Goal: Task Accomplishment & Management: Manage account settings

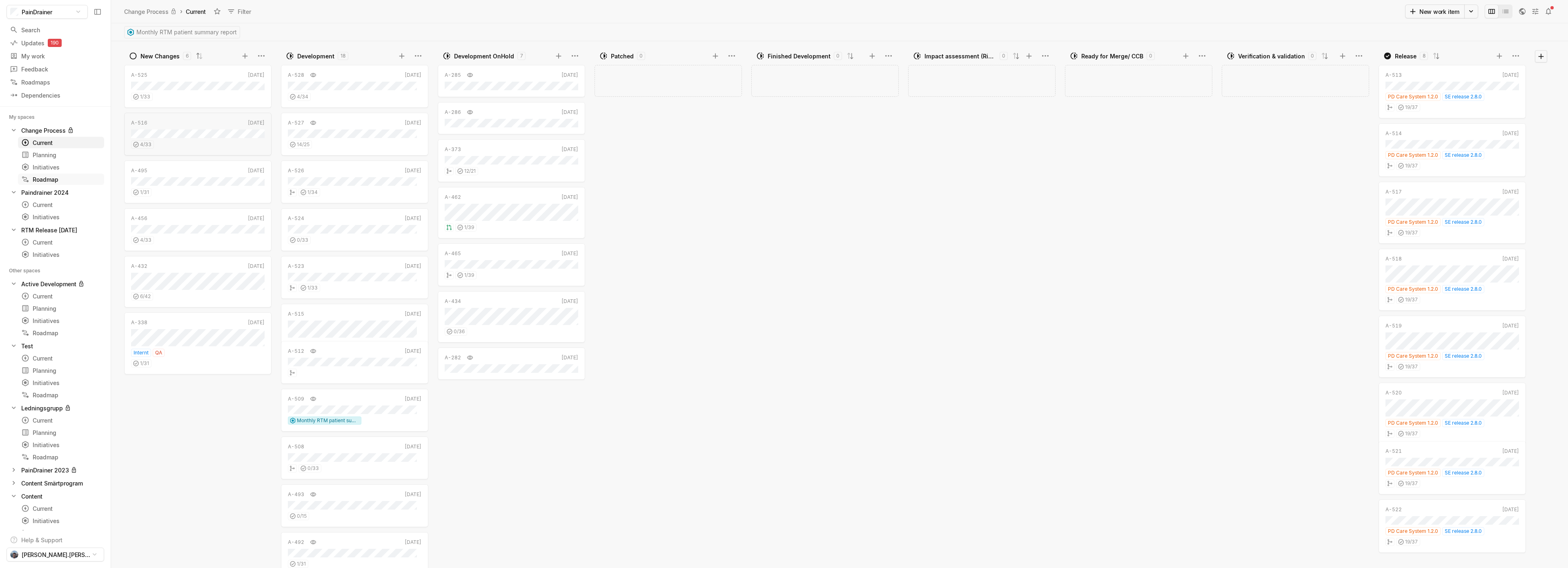
click at [51, 180] on div "Roadmap" at bounding box center [61, 180] width 80 height 9
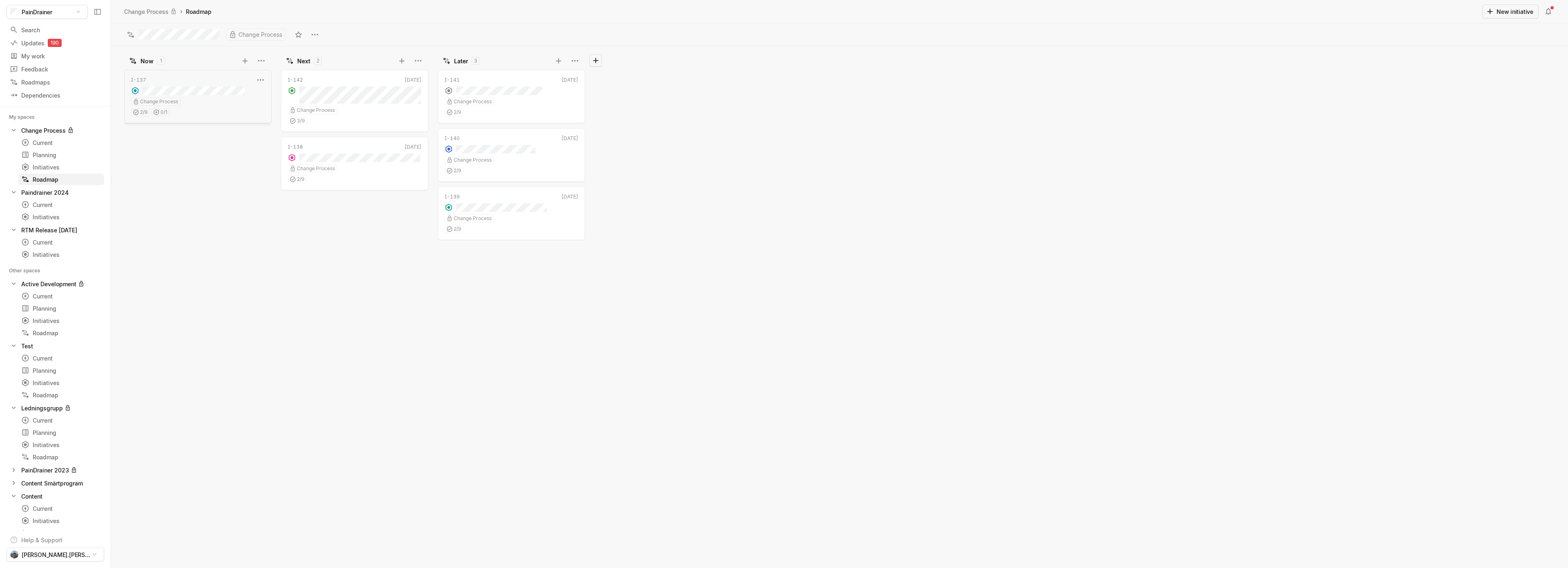
click at [204, 97] on div "Change Process" at bounding box center [197, 101] width 133 height 8
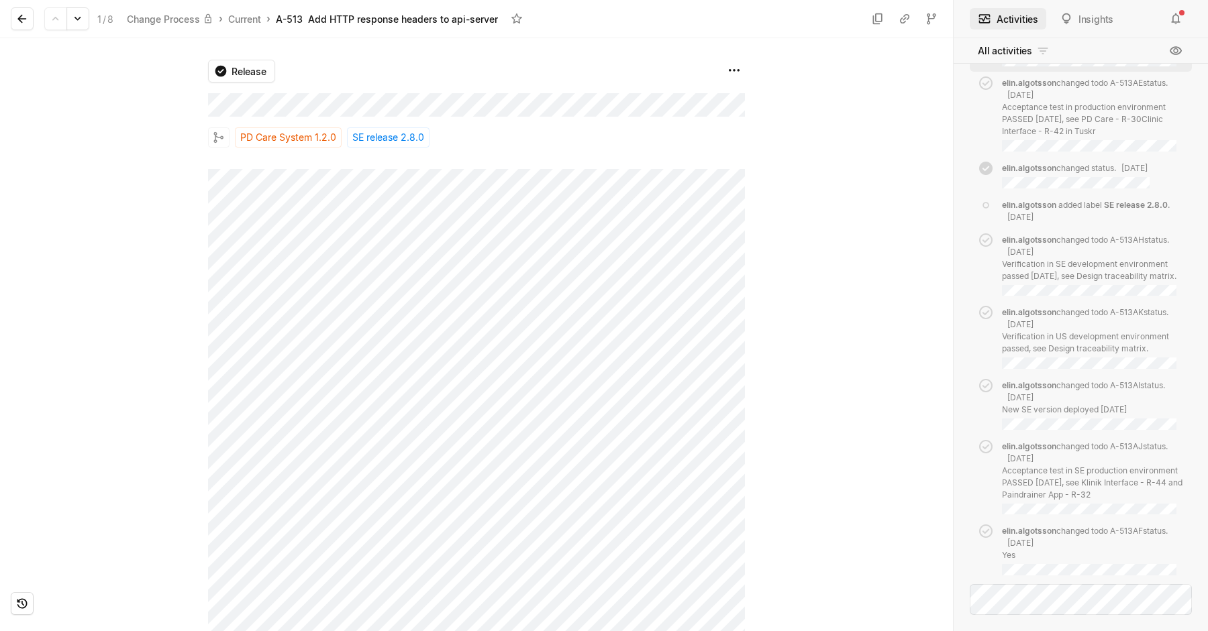
scroll to position [1775, 0]
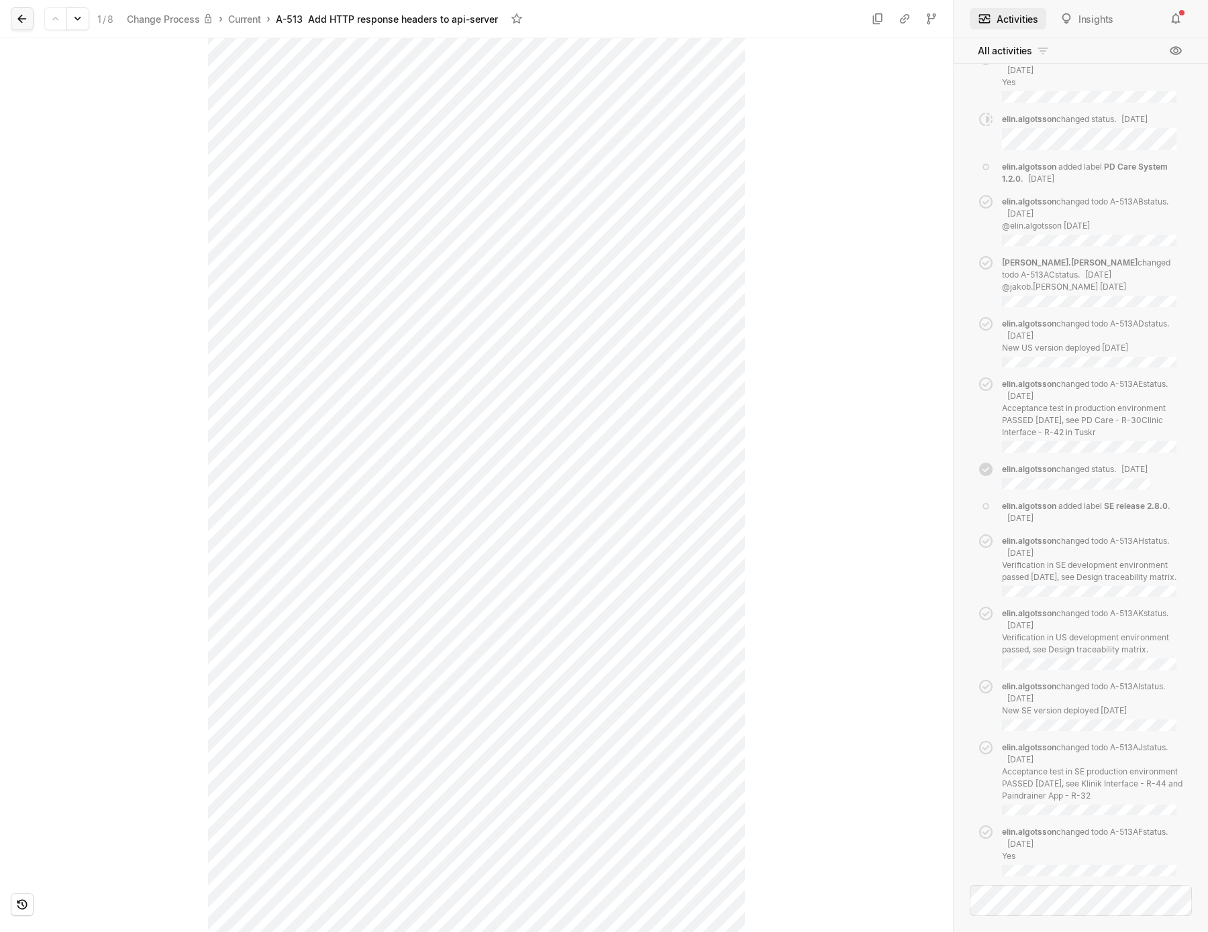
click at [22, 24] on icon at bounding box center [21, 18] width 13 height 13
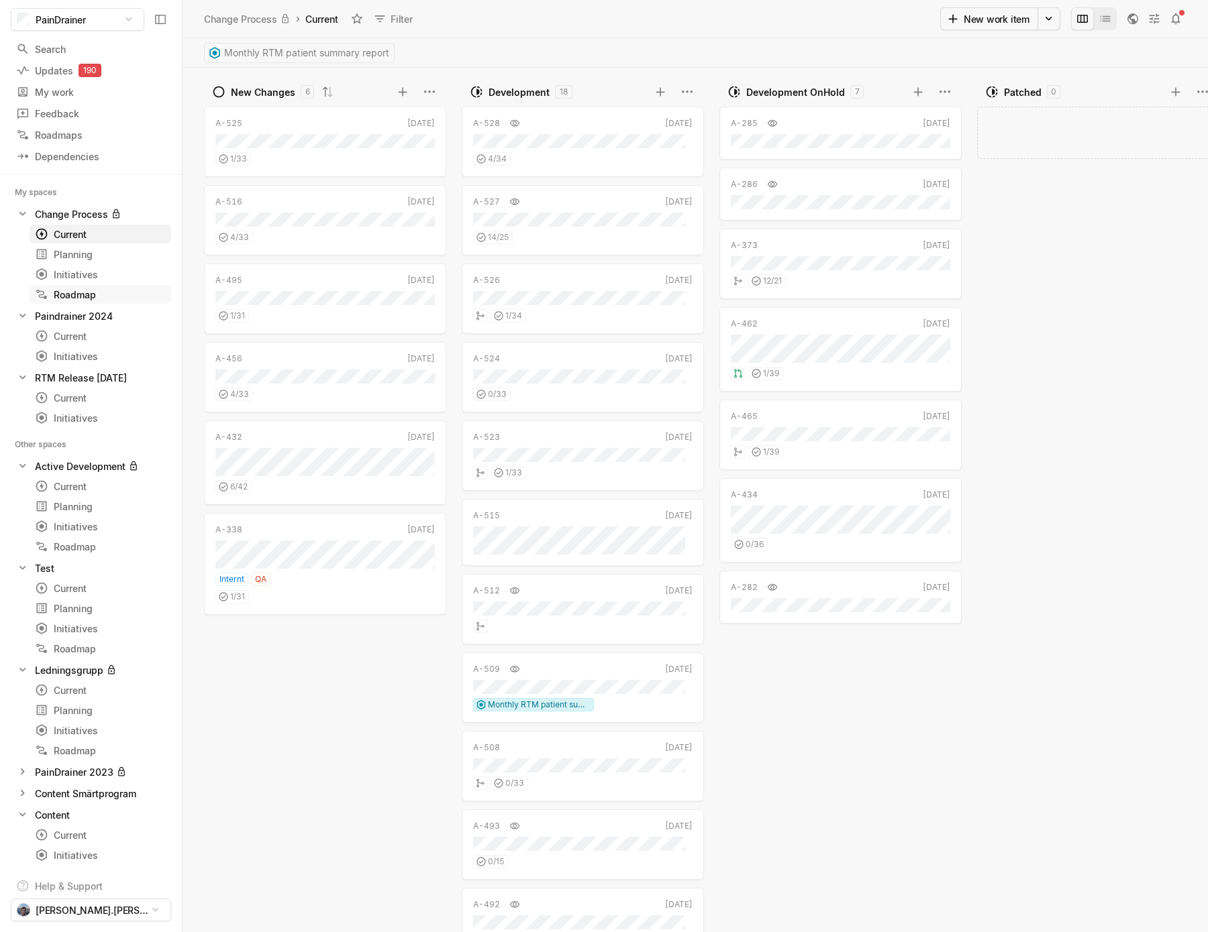
scroll to position [0, 838]
click at [85, 297] on div "Roadmap" at bounding box center [100, 295] width 131 height 14
click at [82, 293] on div "Roadmap" at bounding box center [100, 295] width 131 height 14
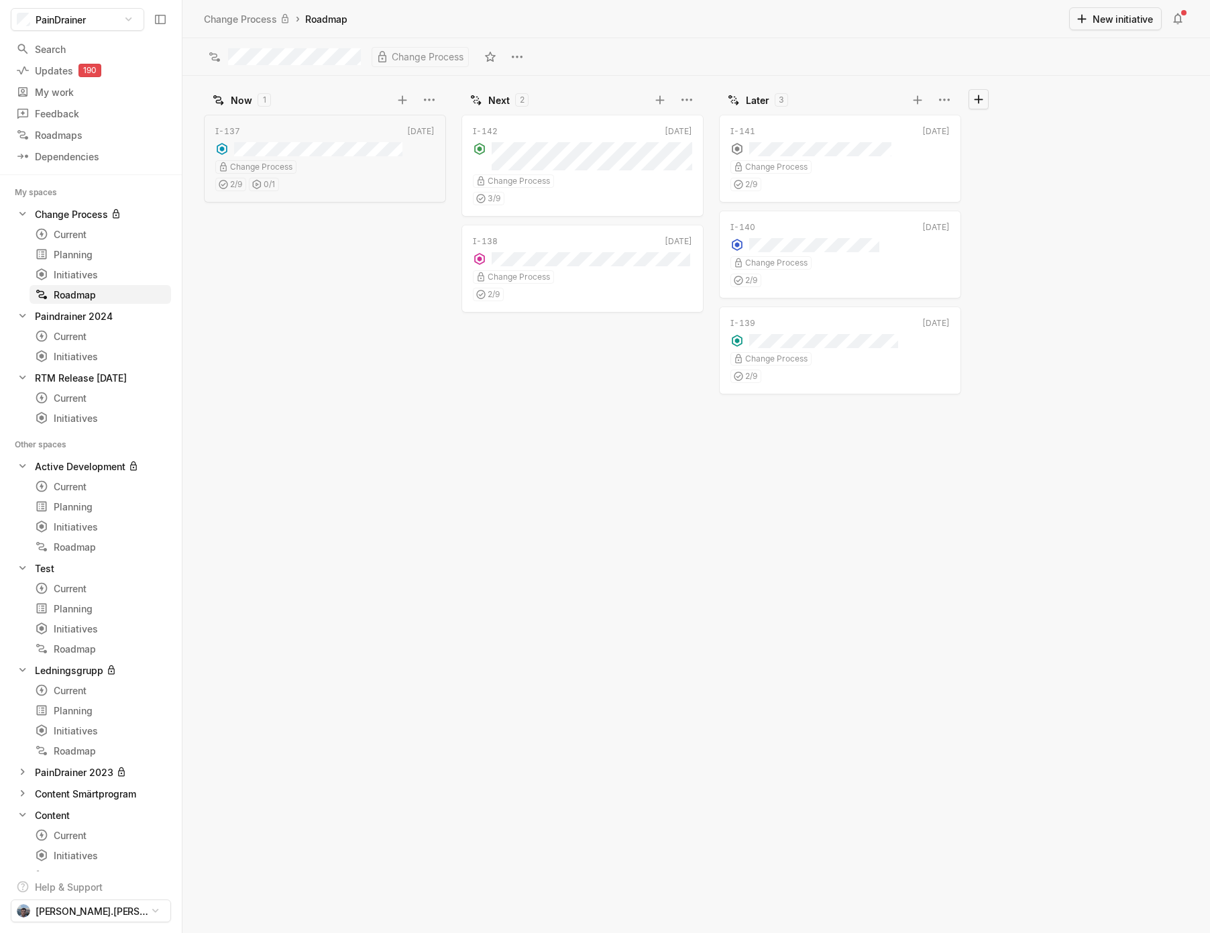
click at [425, 386] on div "I-137 [DATE] Change Process 2 / 9 0 / 1" at bounding box center [328, 522] width 248 height 822
click at [349, 162] on div "Change Process" at bounding box center [324, 166] width 219 height 13
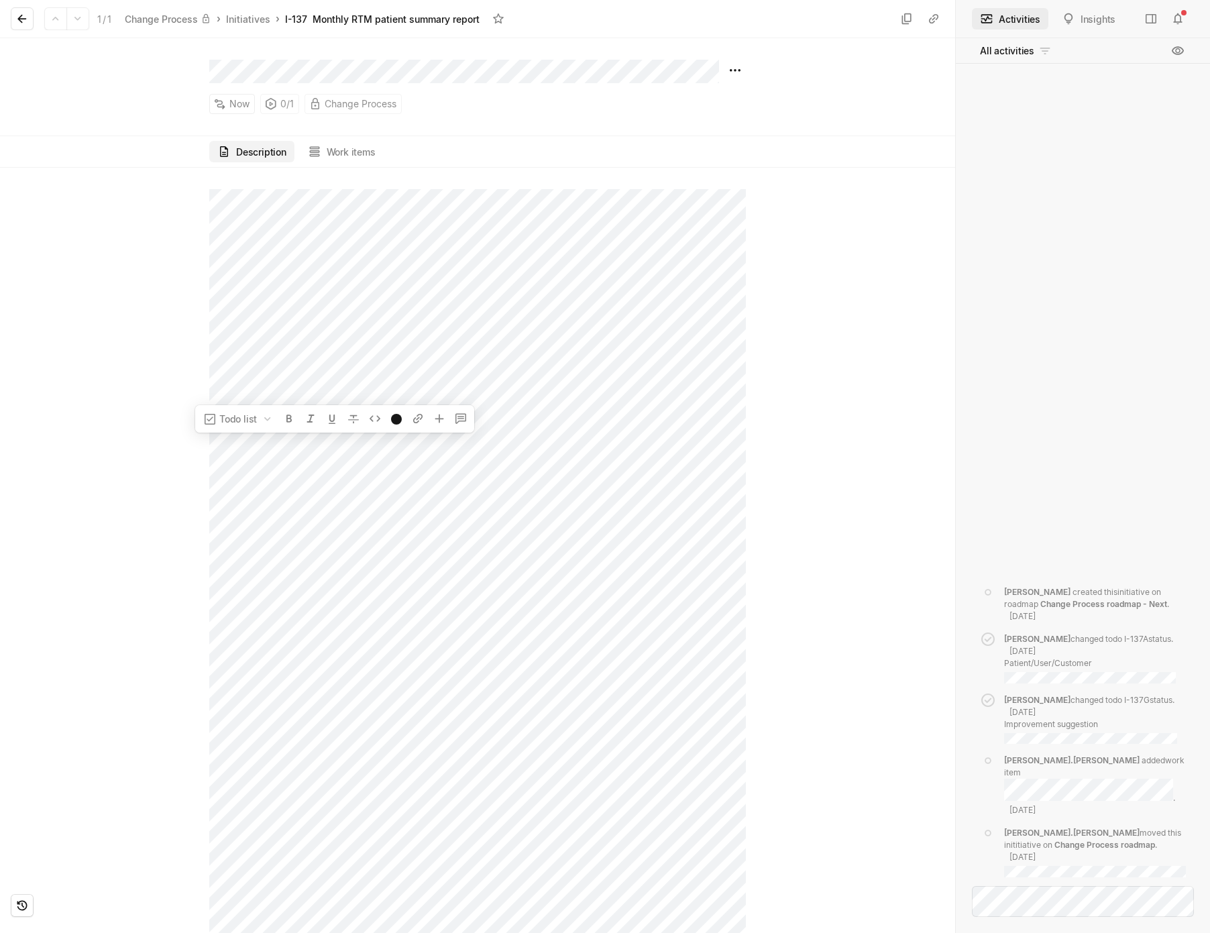
click at [20, 23] on icon at bounding box center [21, 18] width 13 height 13
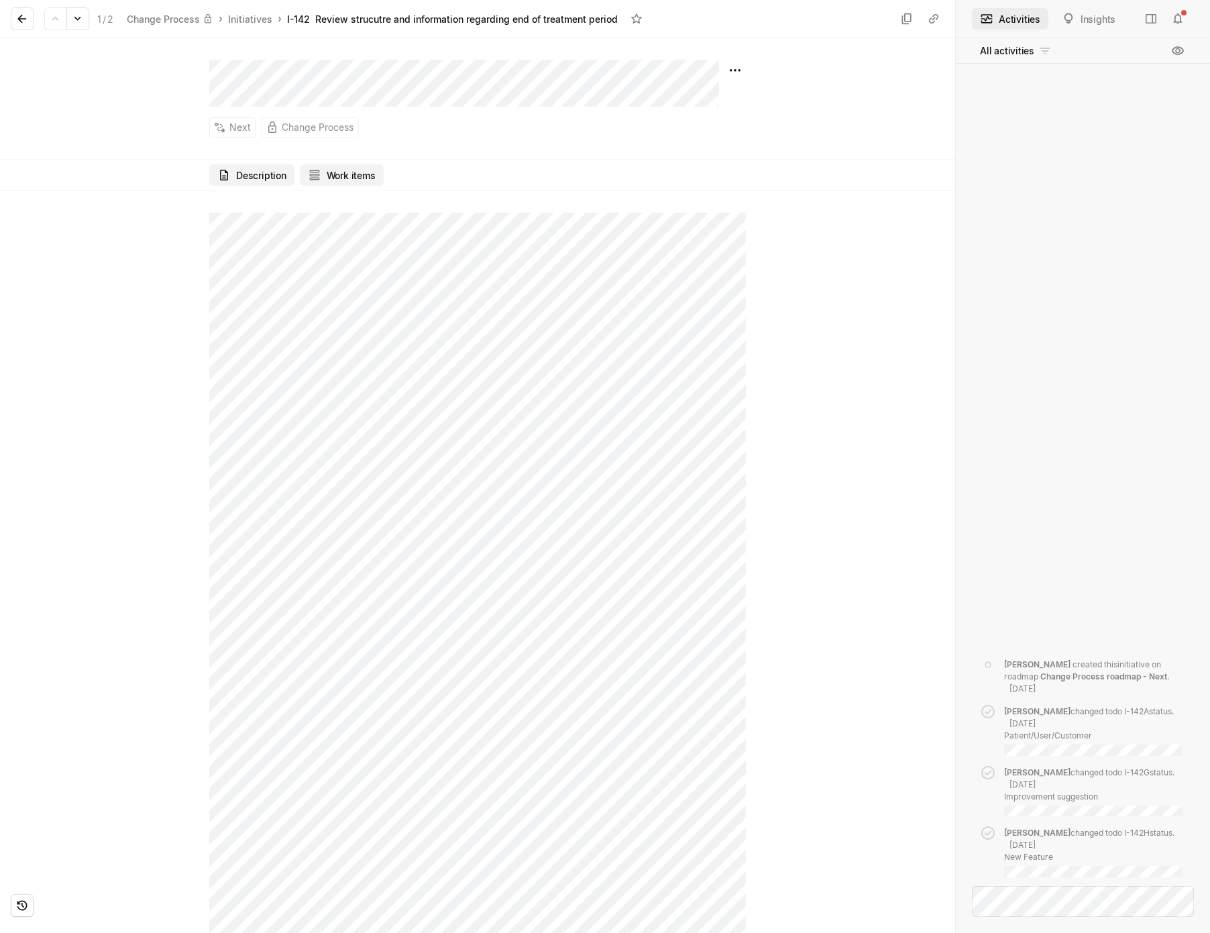
click at [334, 176] on button "Work items" at bounding box center [342, 174] width 84 height 21
click at [245, 172] on button "Description" at bounding box center [251, 174] width 85 height 21
click at [20, 17] on icon at bounding box center [21, 18] width 13 height 13
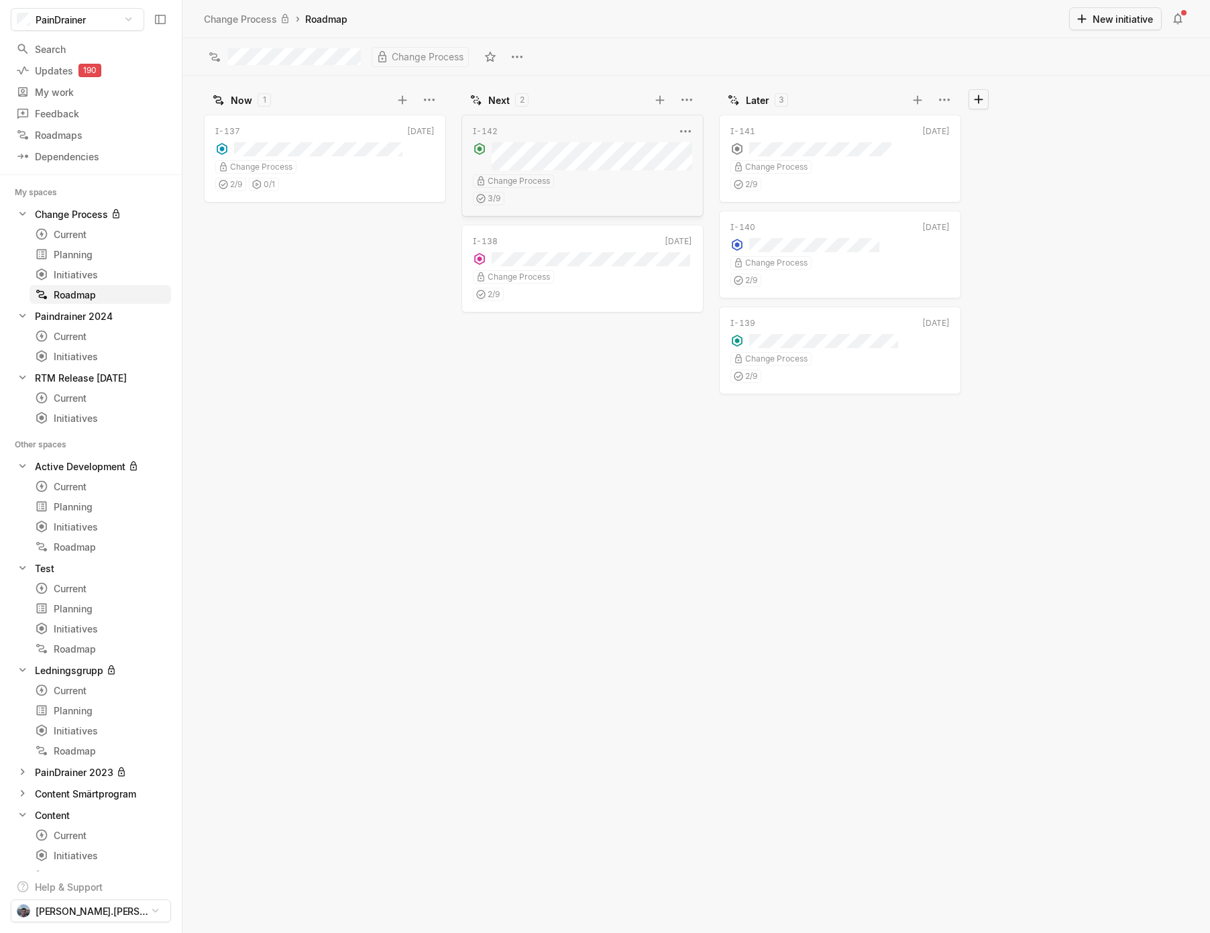
click at [583, 182] on div "Change Process" at bounding box center [582, 180] width 219 height 13
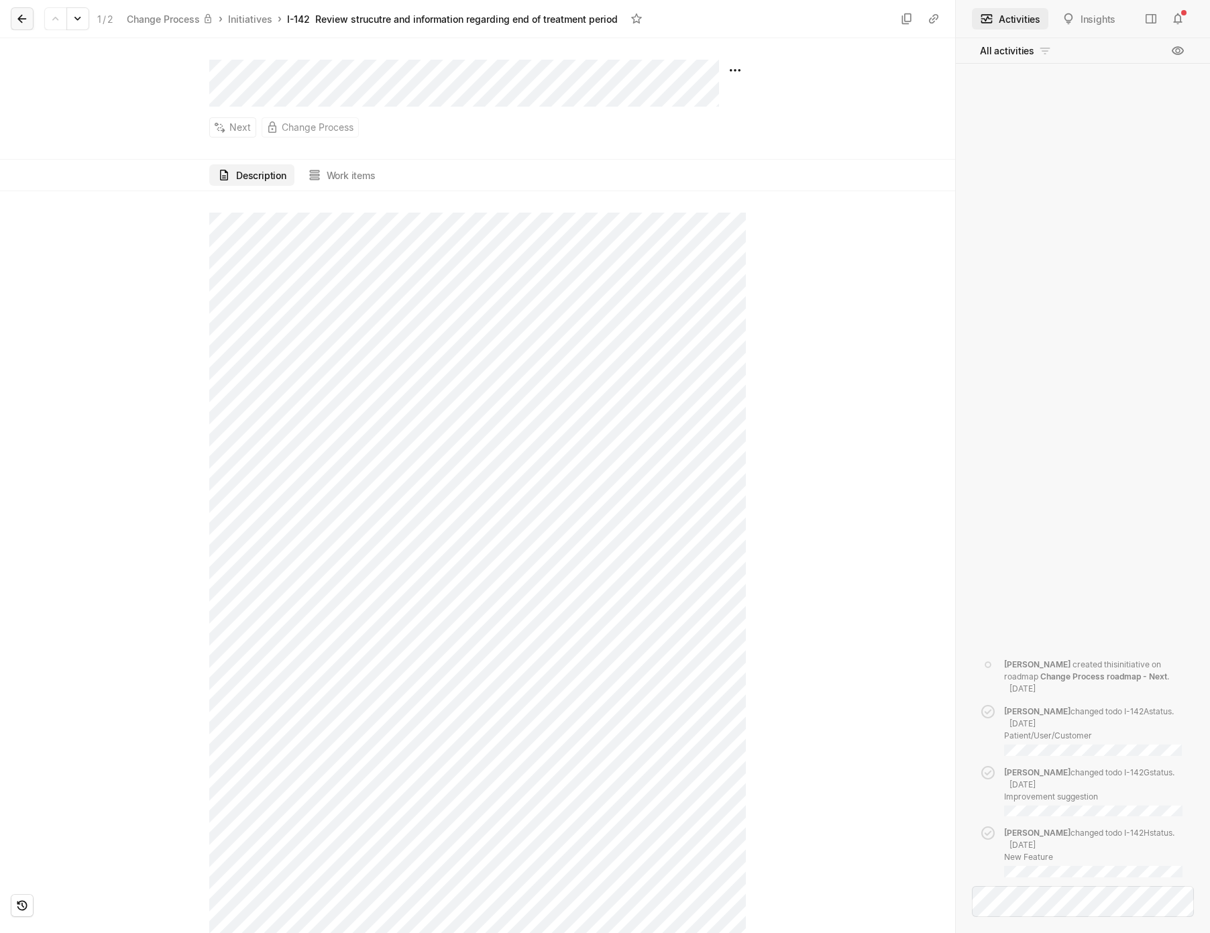
click at [11, 20] on button at bounding box center [22, 18] width 23 height 23
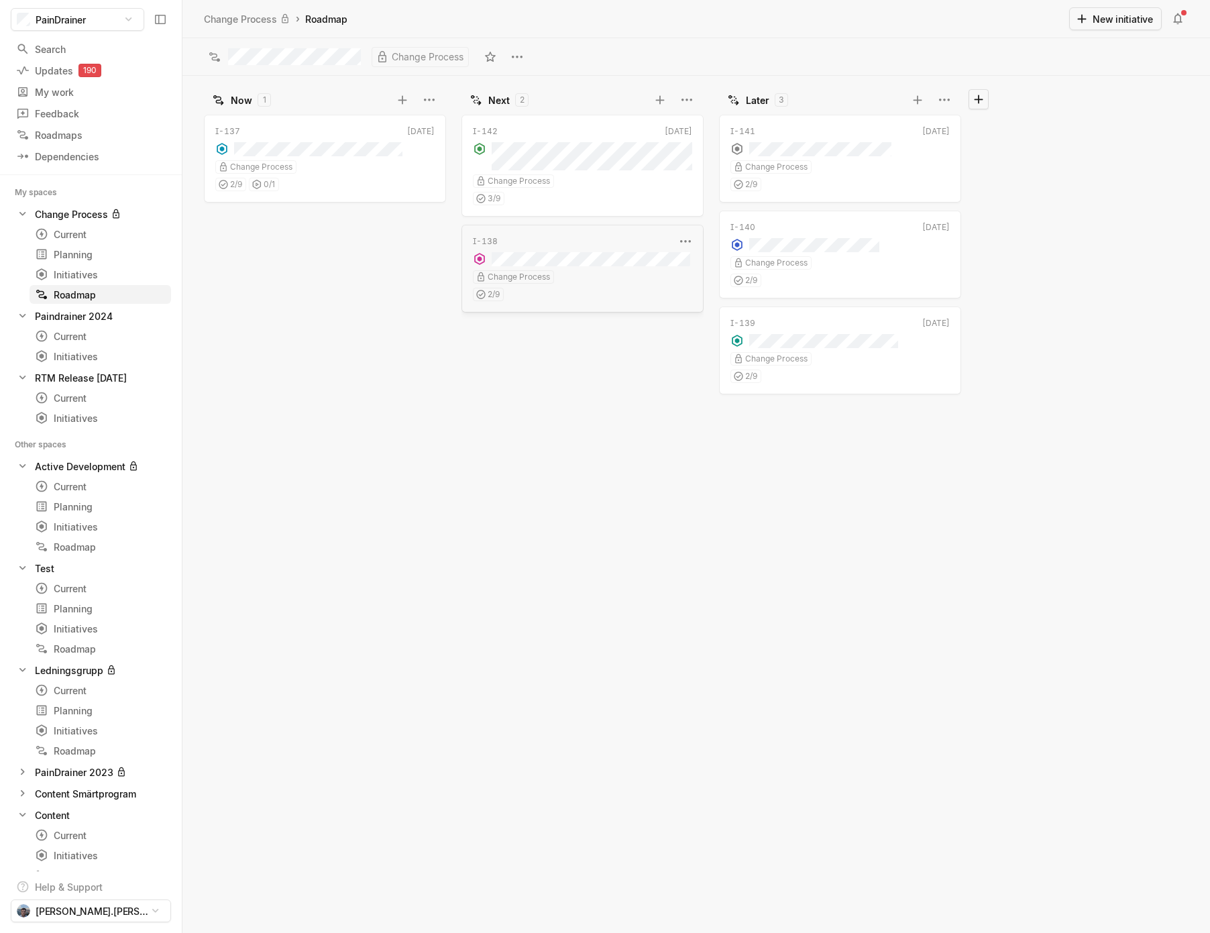
click at [594, 246] on div "I-138" at bounding box center [574, 241] width 202 height 12
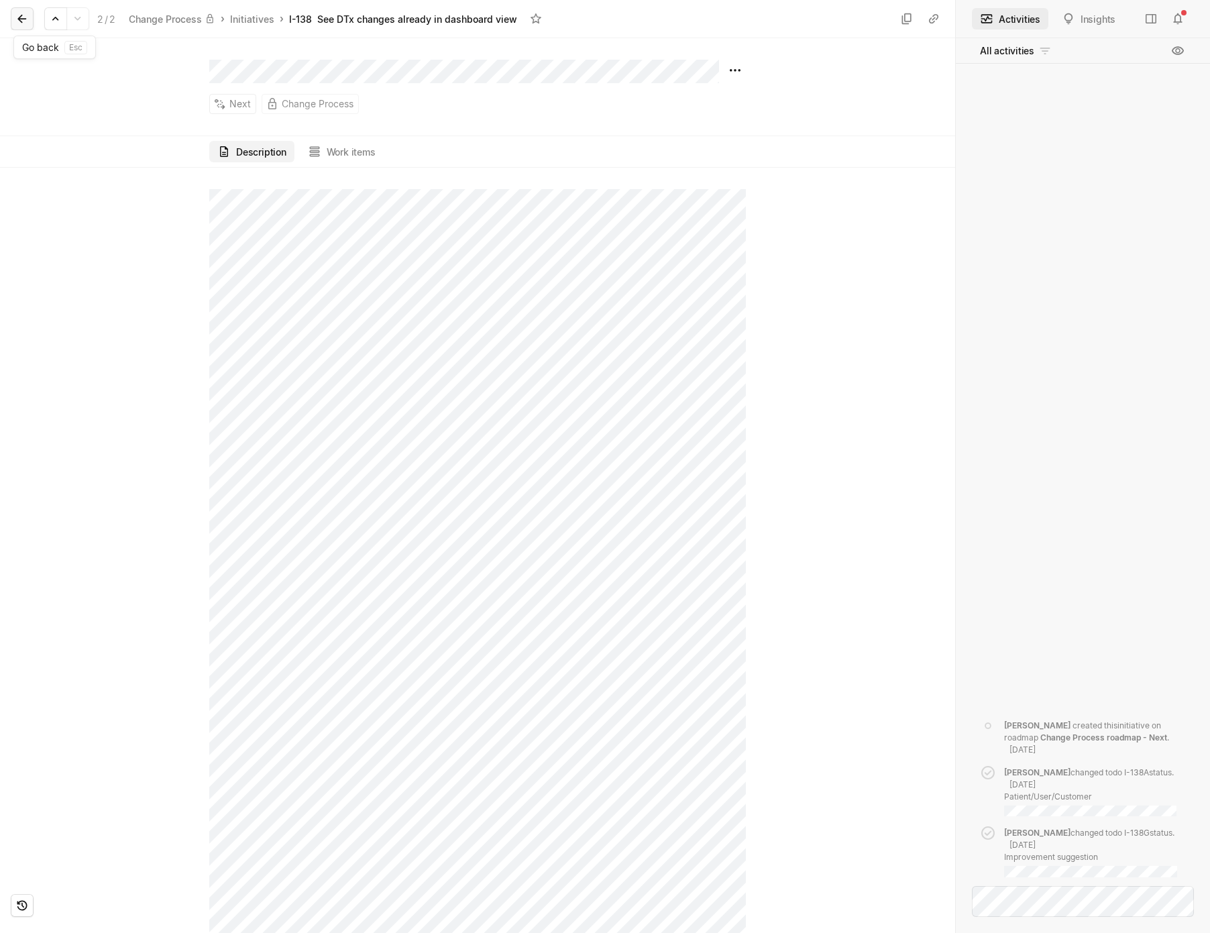
click at [19, 18] on icon at bounding box center [21, 19] width 9 height 9
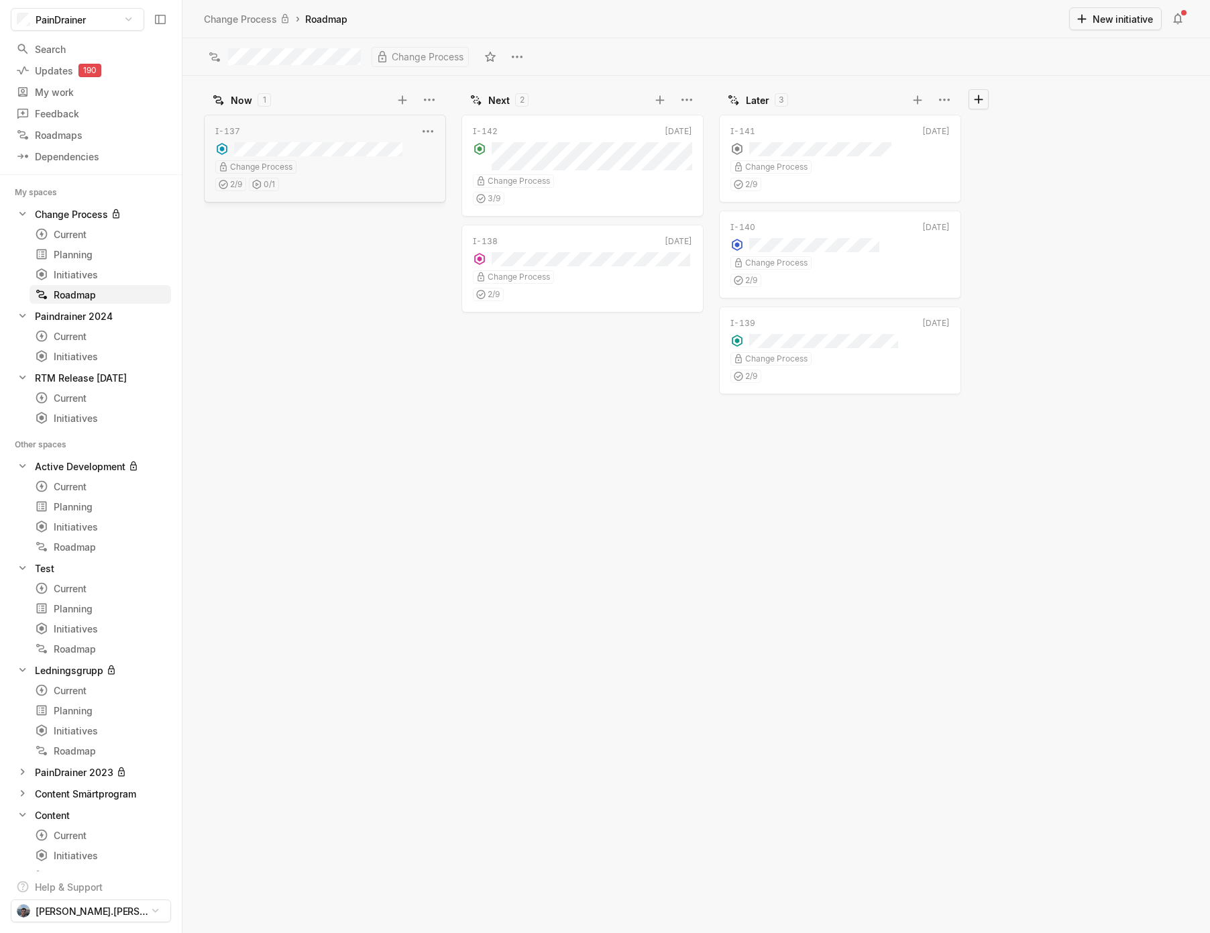
click at [378, 157] on div "I-137 [DATE] Change Process 2 / 9 0 / 1" at bounding box center [325, 159] width 242 height 88
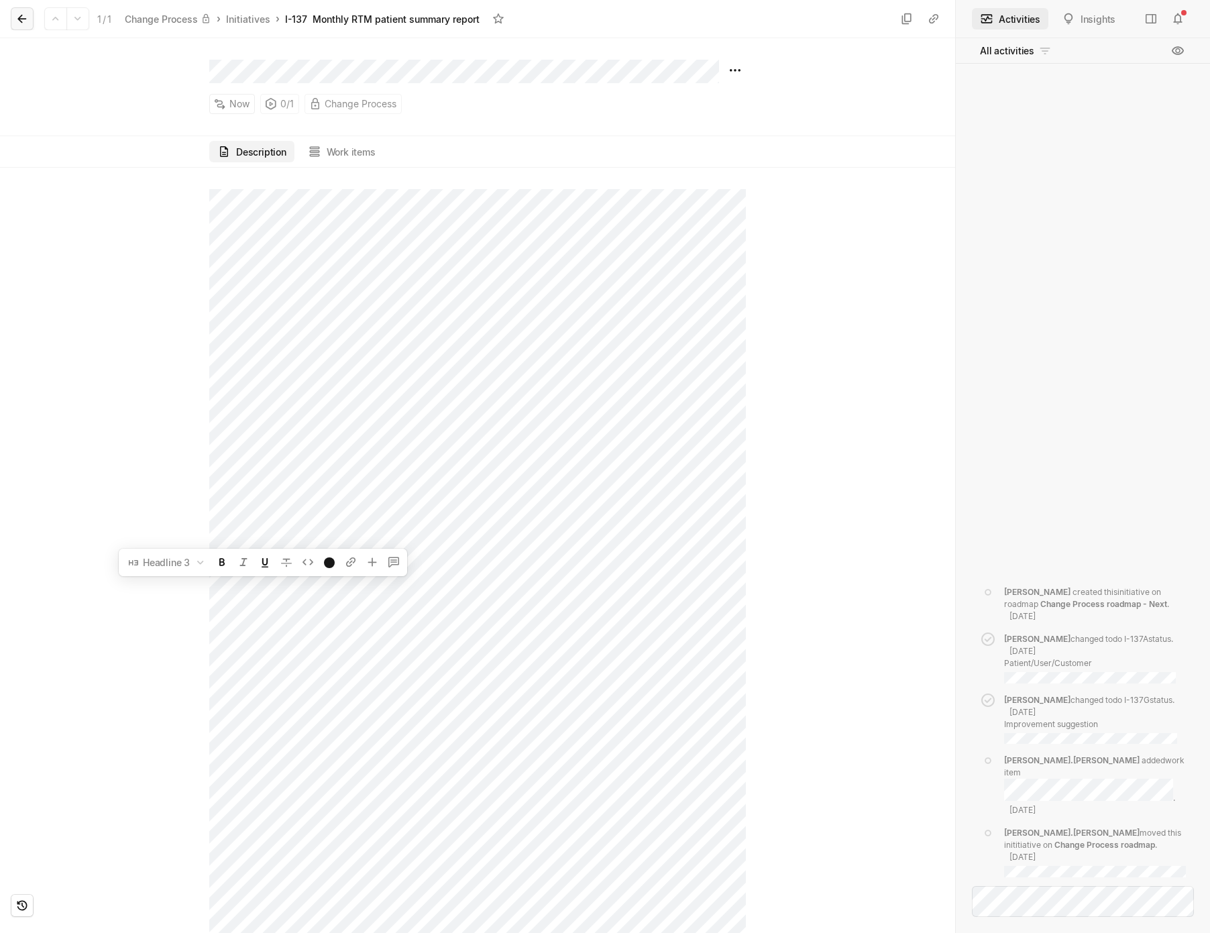
click at [22, 21] on icon at bounding box center [21, 18] width 13 height 13
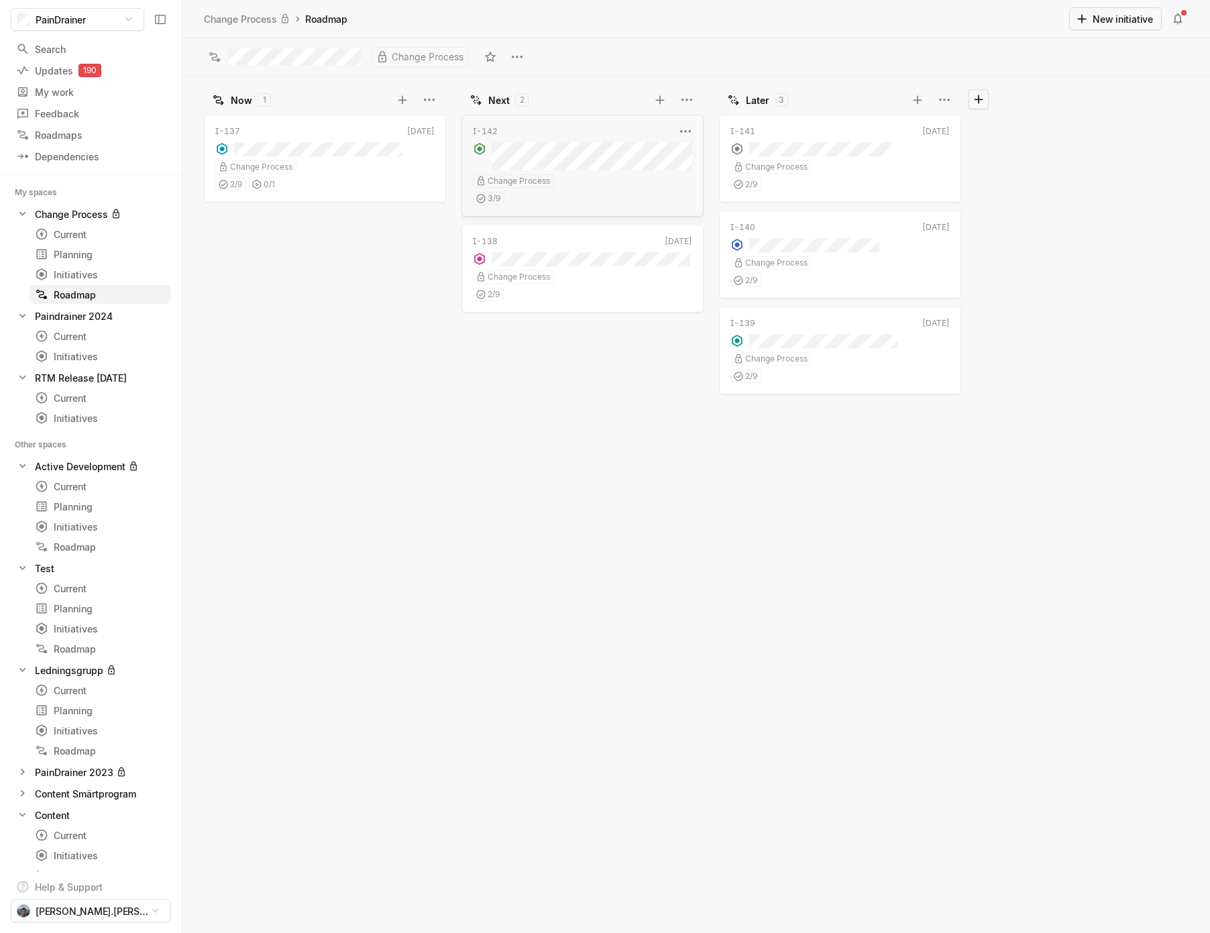
click at [593, 172] on div "I-142 [DATE] Change Process 3 / 9" at bounding box center [583, 166] width 242 height 102
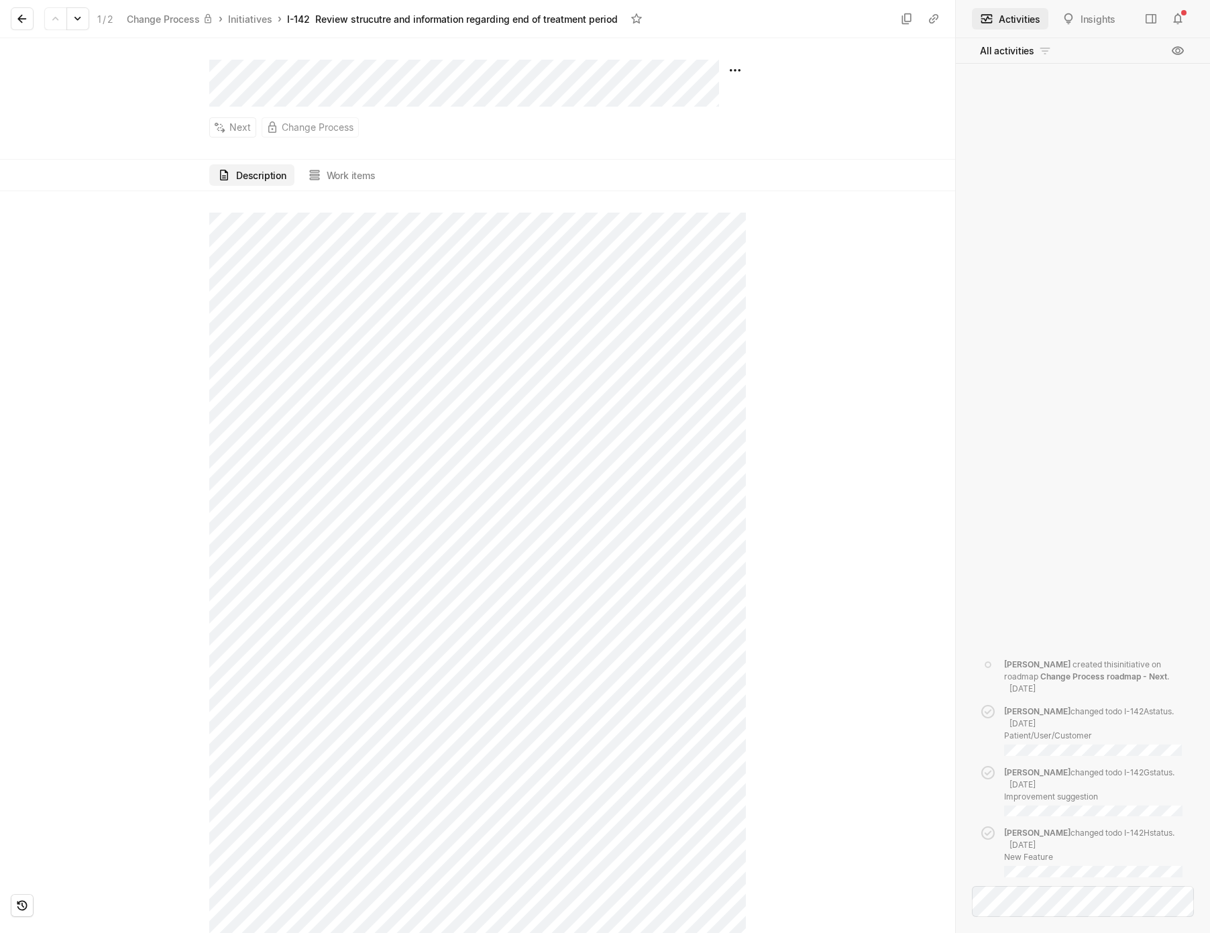
click at [231, 56] on div "Next Change Process" at bounding box center [477, 98] width 955 height 121
click at [23, 21] on icon at bounding box center [21, 18] width 13 height 13
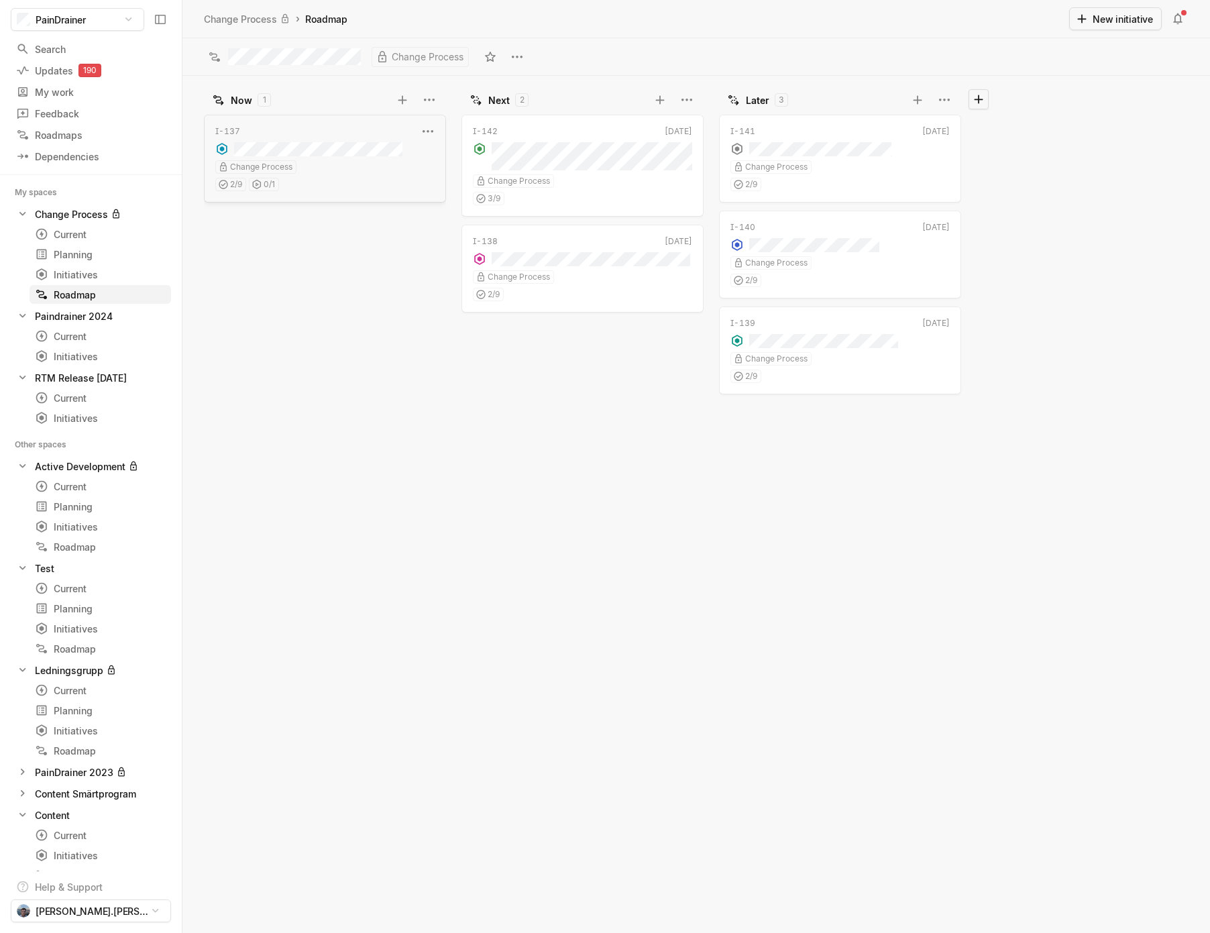
click at [353, 188] on div "2 / 9 0 / 1" at bounding box center [324, 182] width 219 height 17
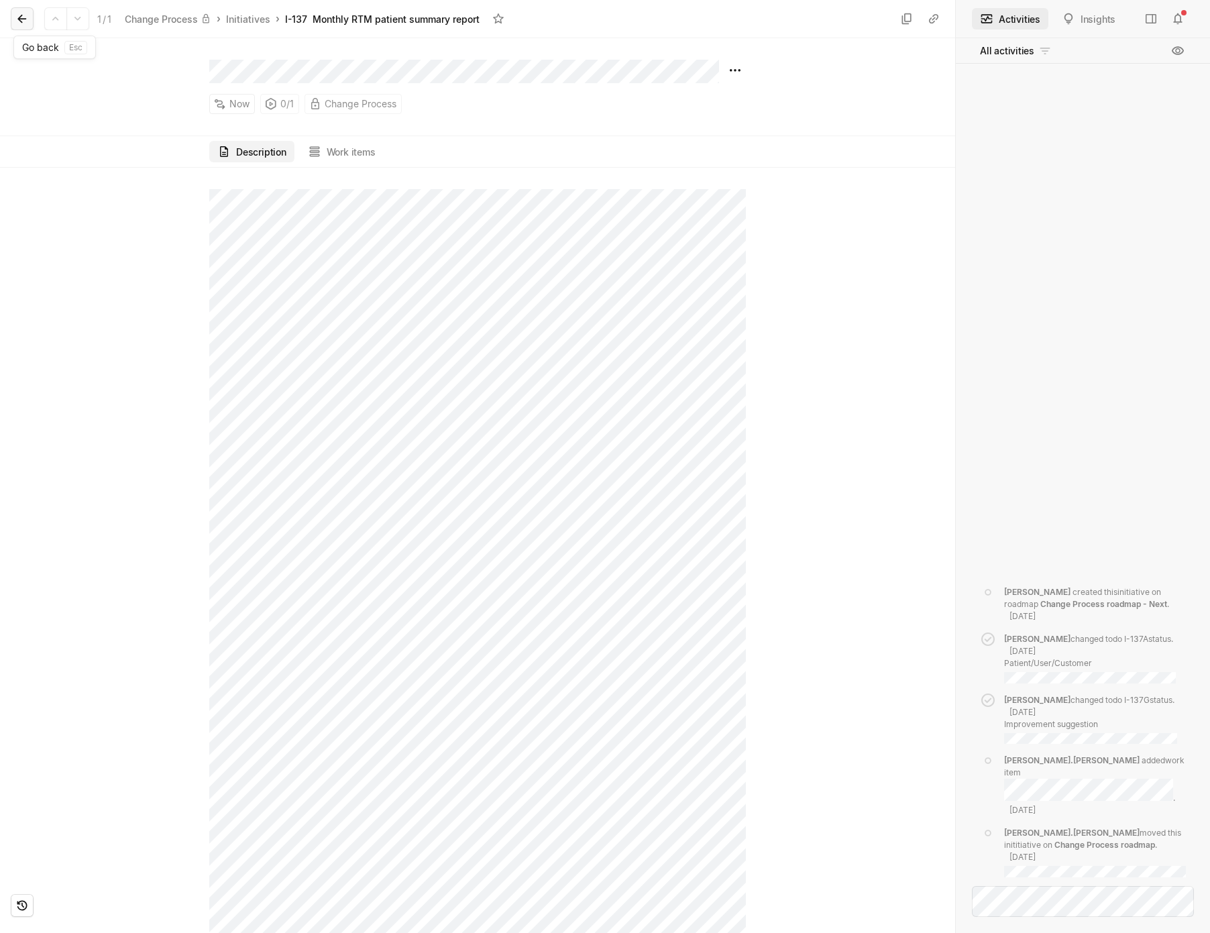
click at [23, 19] on icon at bounding box center [21, 19] width 9 height 9
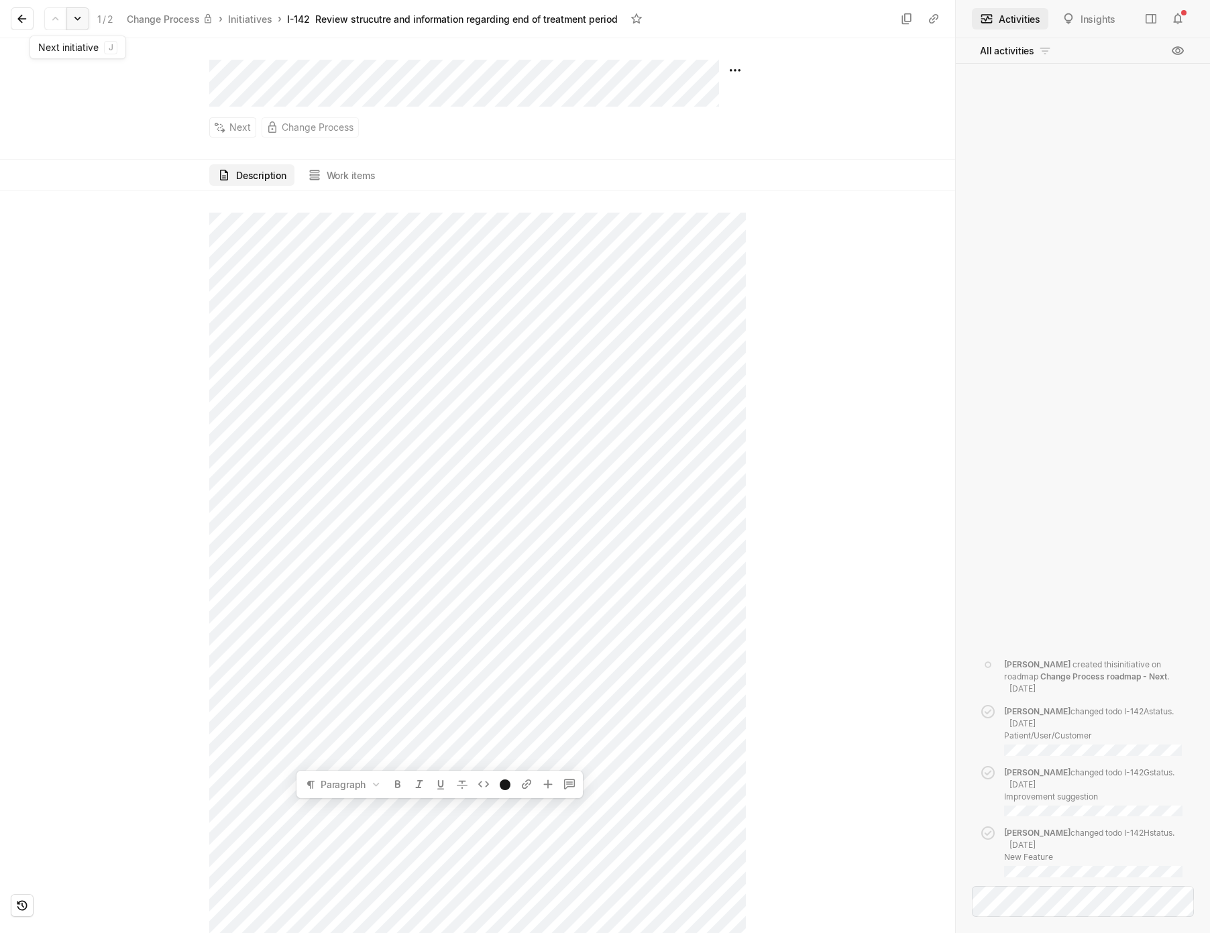
click at [81, 17] on icon at bounding box center [77, 18] width 13 height 13
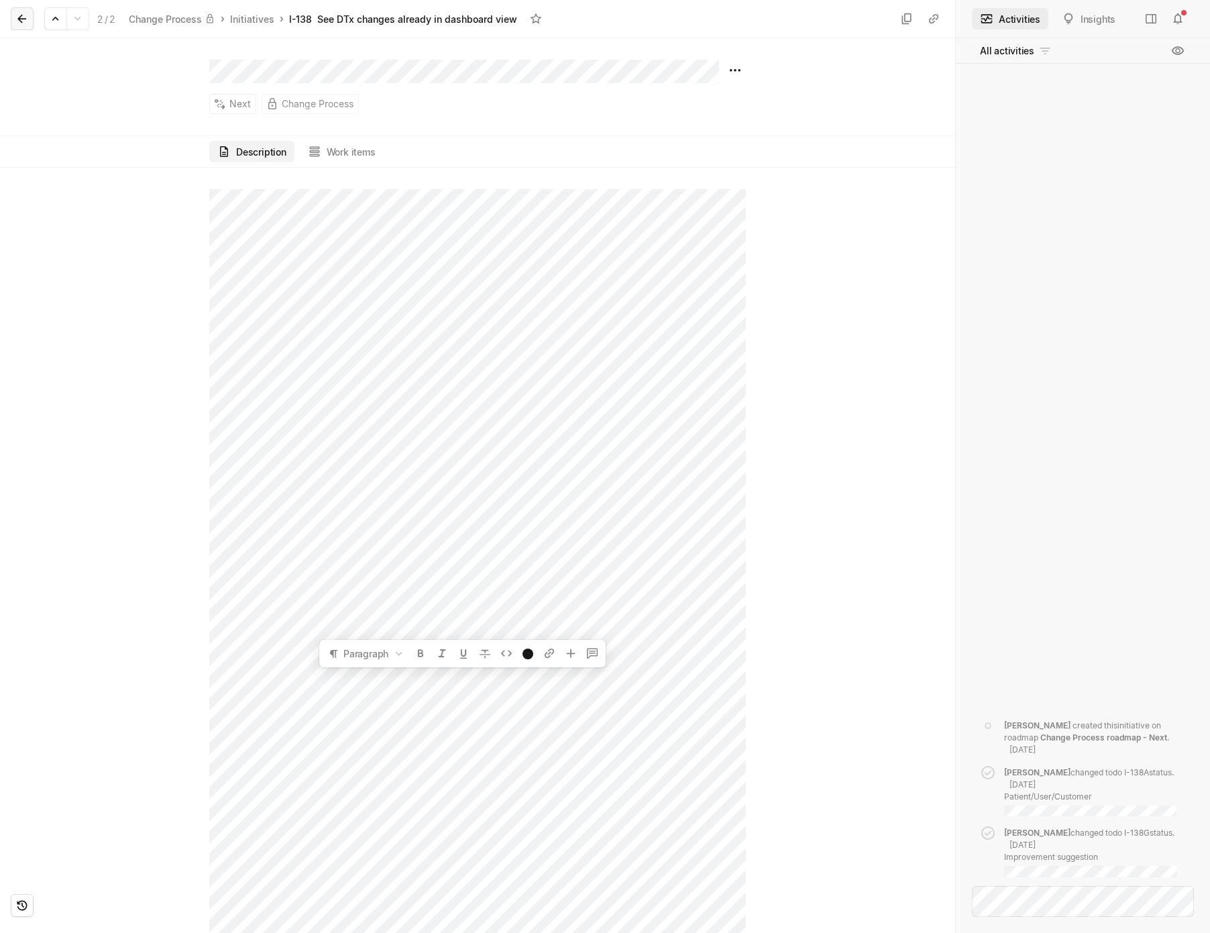
click at [28, 17] on icon at bounding box center [21, 18] width 13 height 13
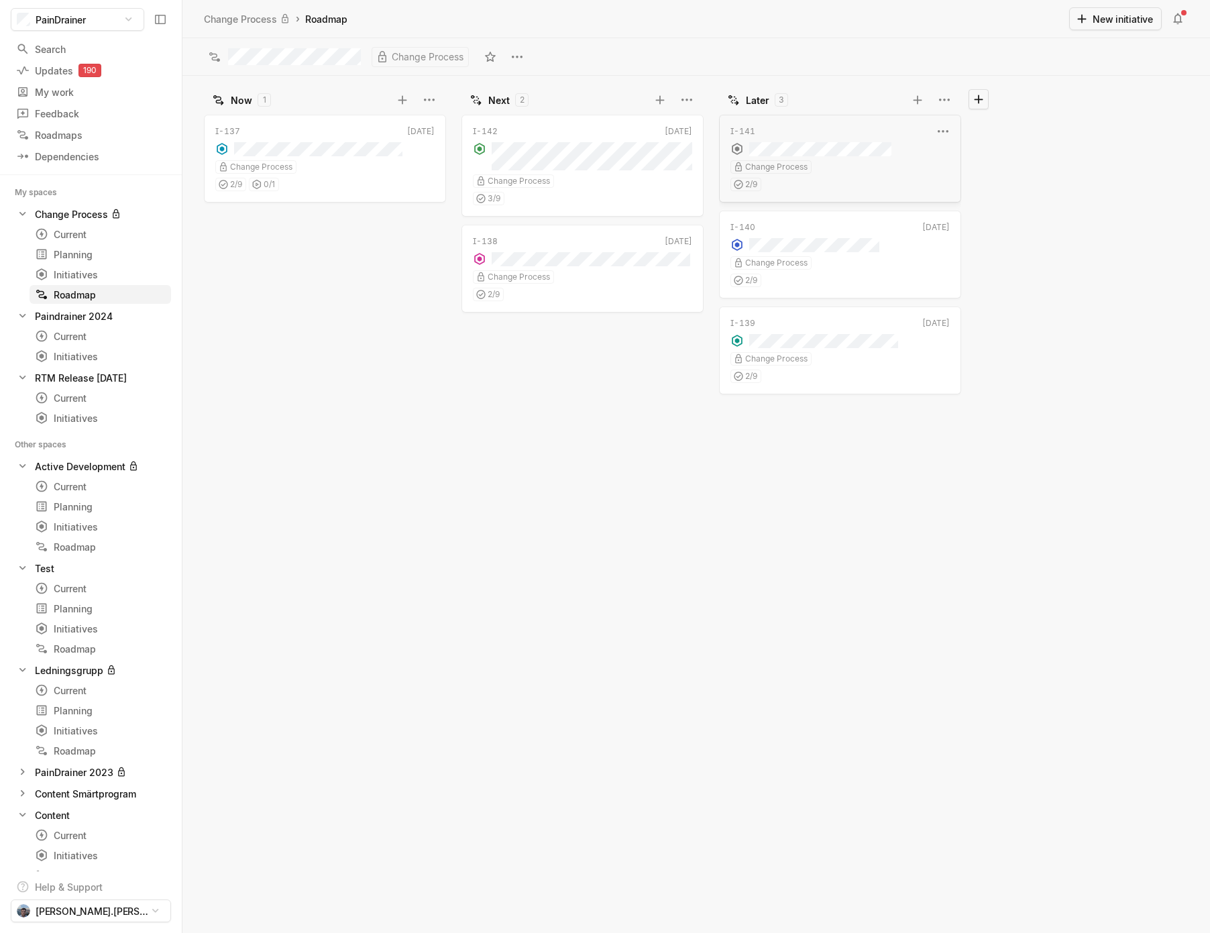
click at [895, 174] on div "2 / 9" at bounding box center [840, 182] width 219 height 17
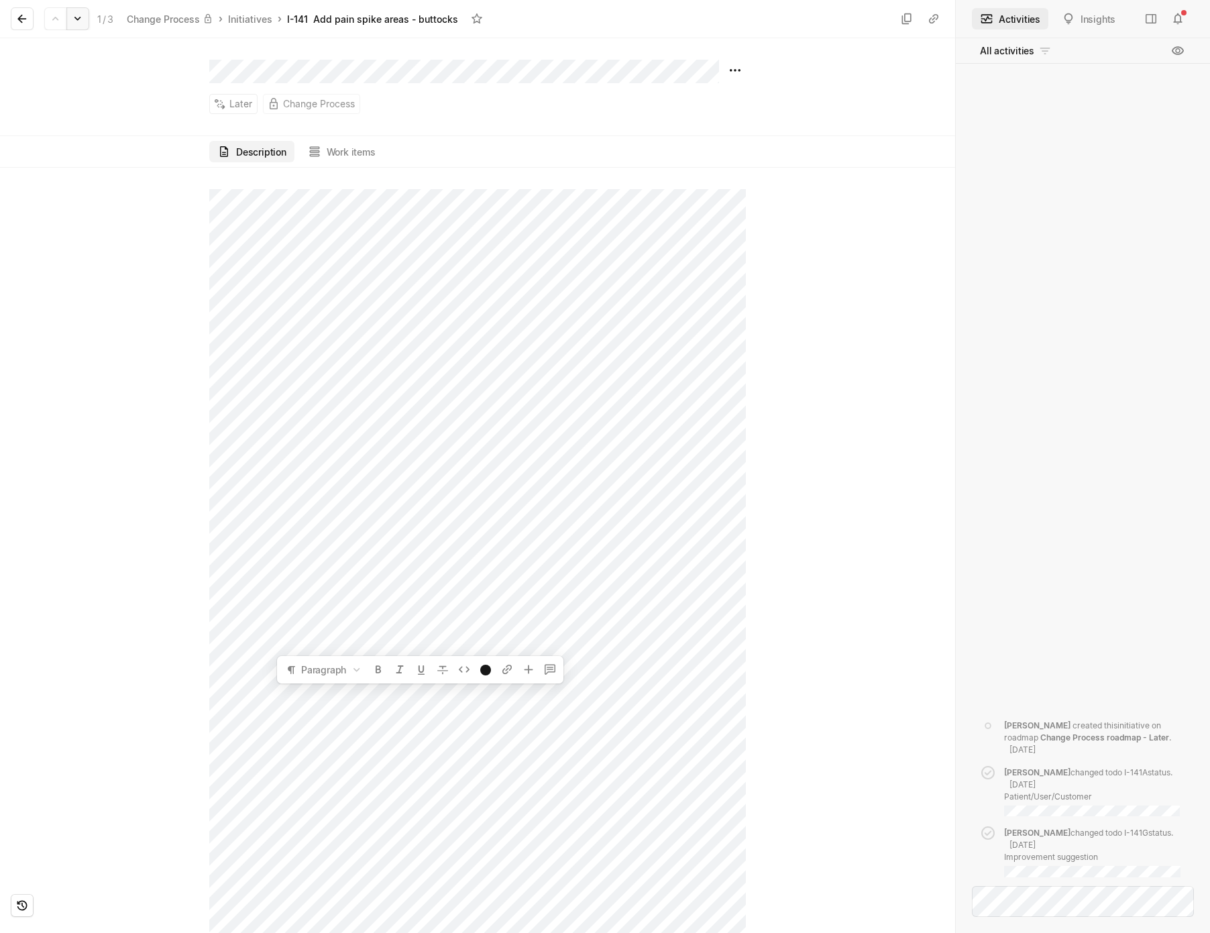
click at [80, 11] on button at bounding box center [77, 18] width 23 height 23
click at [81, 24] on icon at bounding box center [77, 18] width 13 height 13
click at [749, 634] on div at bounding box center [477, 550] width 955 height 765
click at [29, 25] on button at bounding box center [22, 18] width 23 height 23
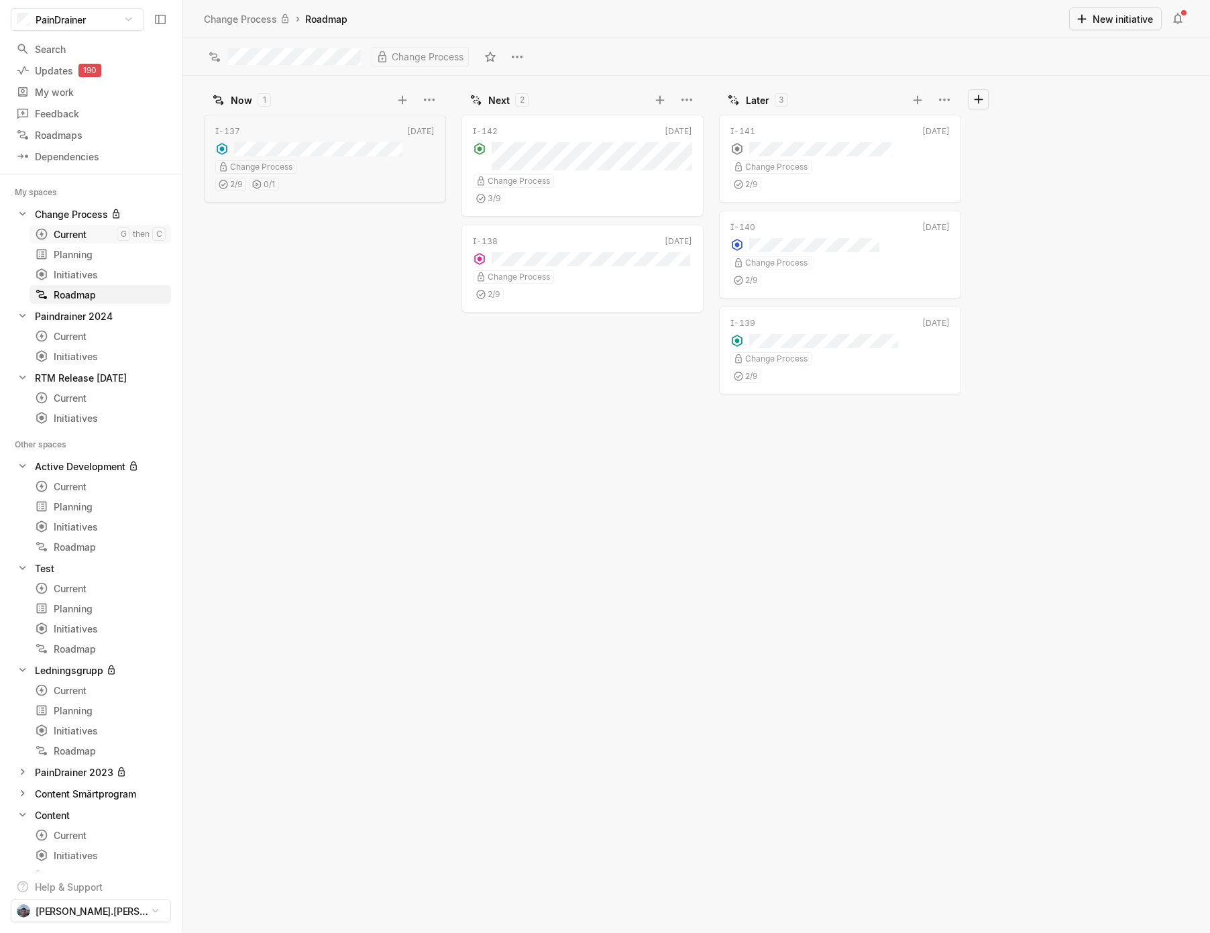
click at [96, 228] on div "Current" at bounding box center [76, 234] width 82 height 14
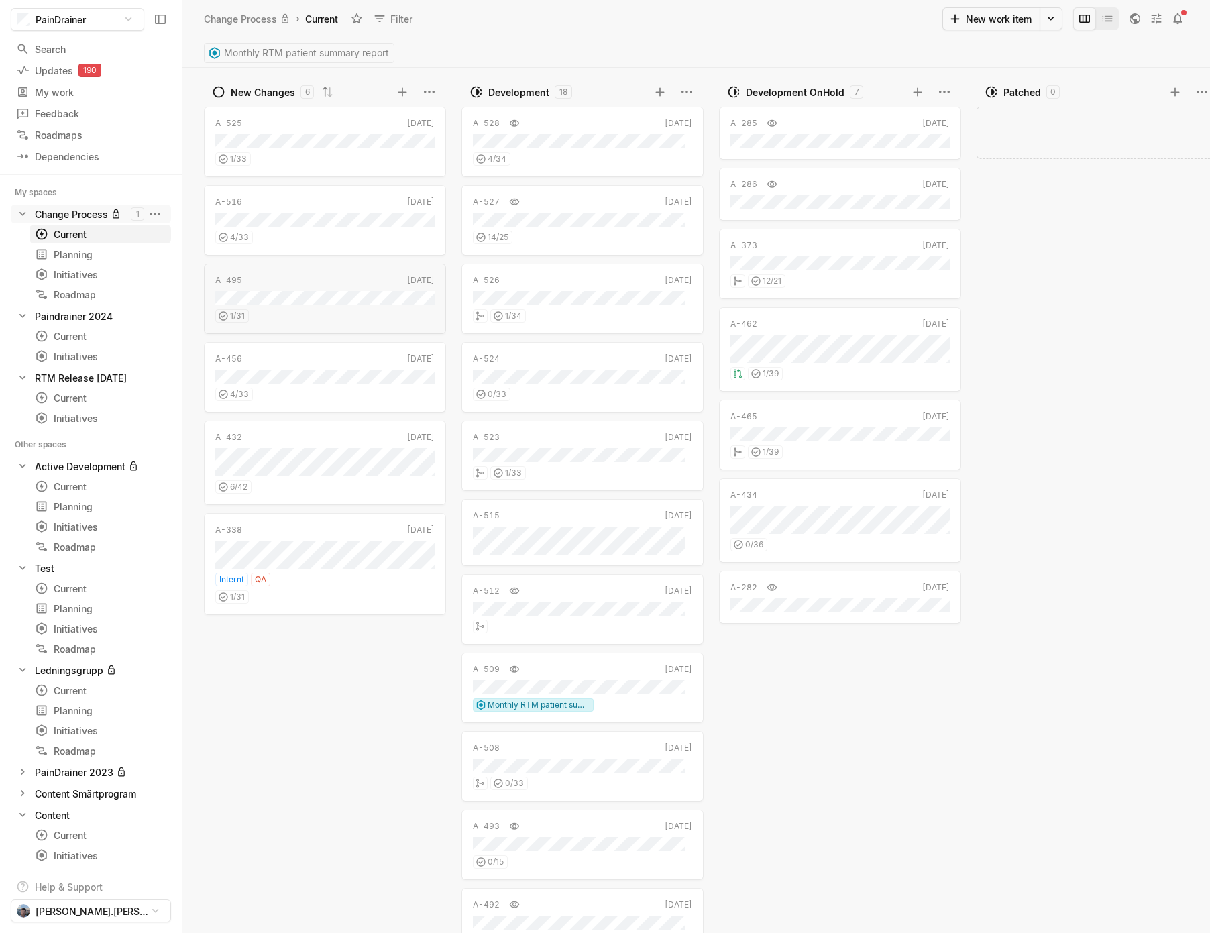
click at [93, 211] on div "Change Process" at bounding box center [71, 214] width 73 height 14
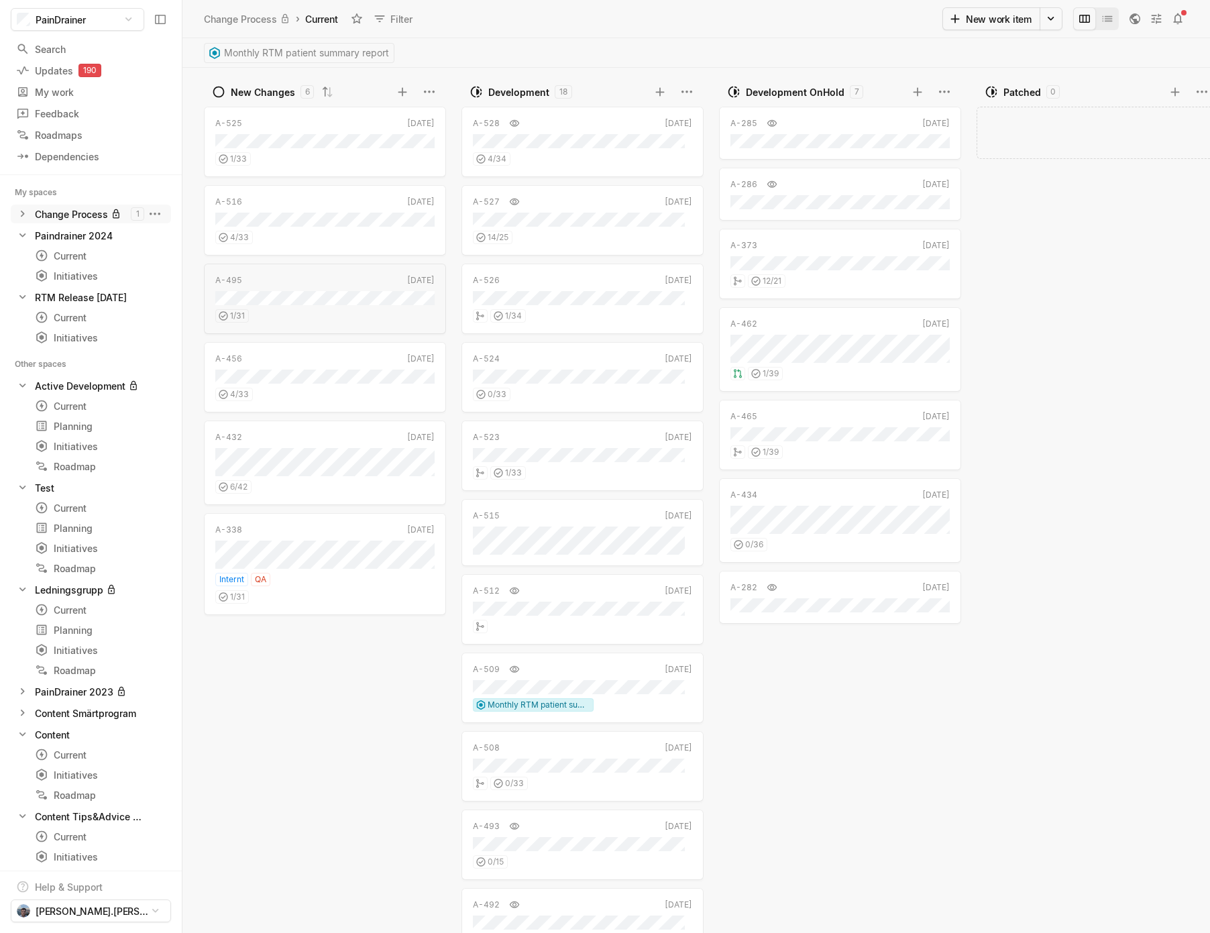
click at [93, 211] on div "Change Process" at bounding box center [71, 214] width 73 height 14
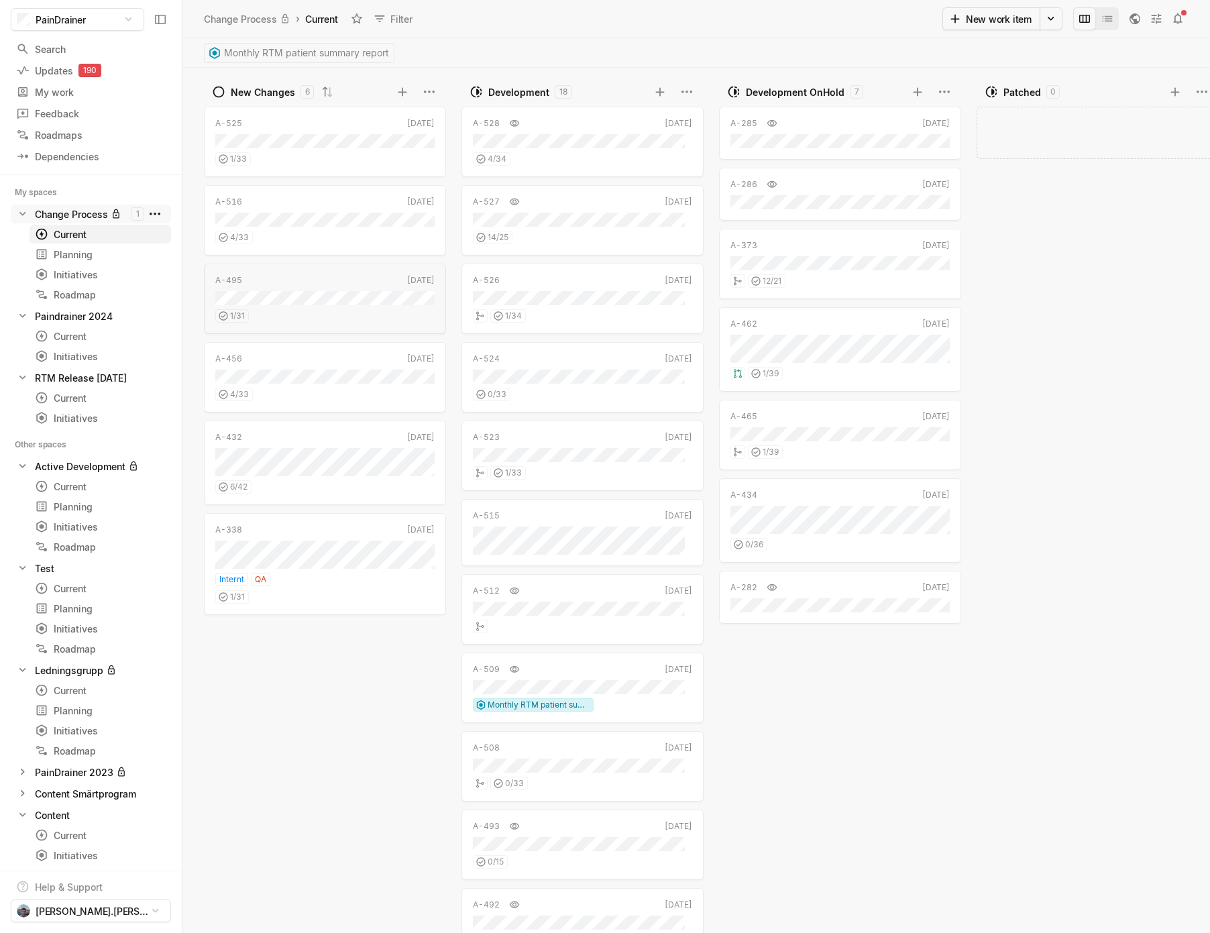
click at [142, 213] on html "PainDrainer Search / Updates 190 g then u My work = Feedback g then f Roadmaps …" at bounding box center [605, 466] width 1210 height 933
click at [227, 242] on span "Space settings" at bounding box center [264, 244] width 142 height 21
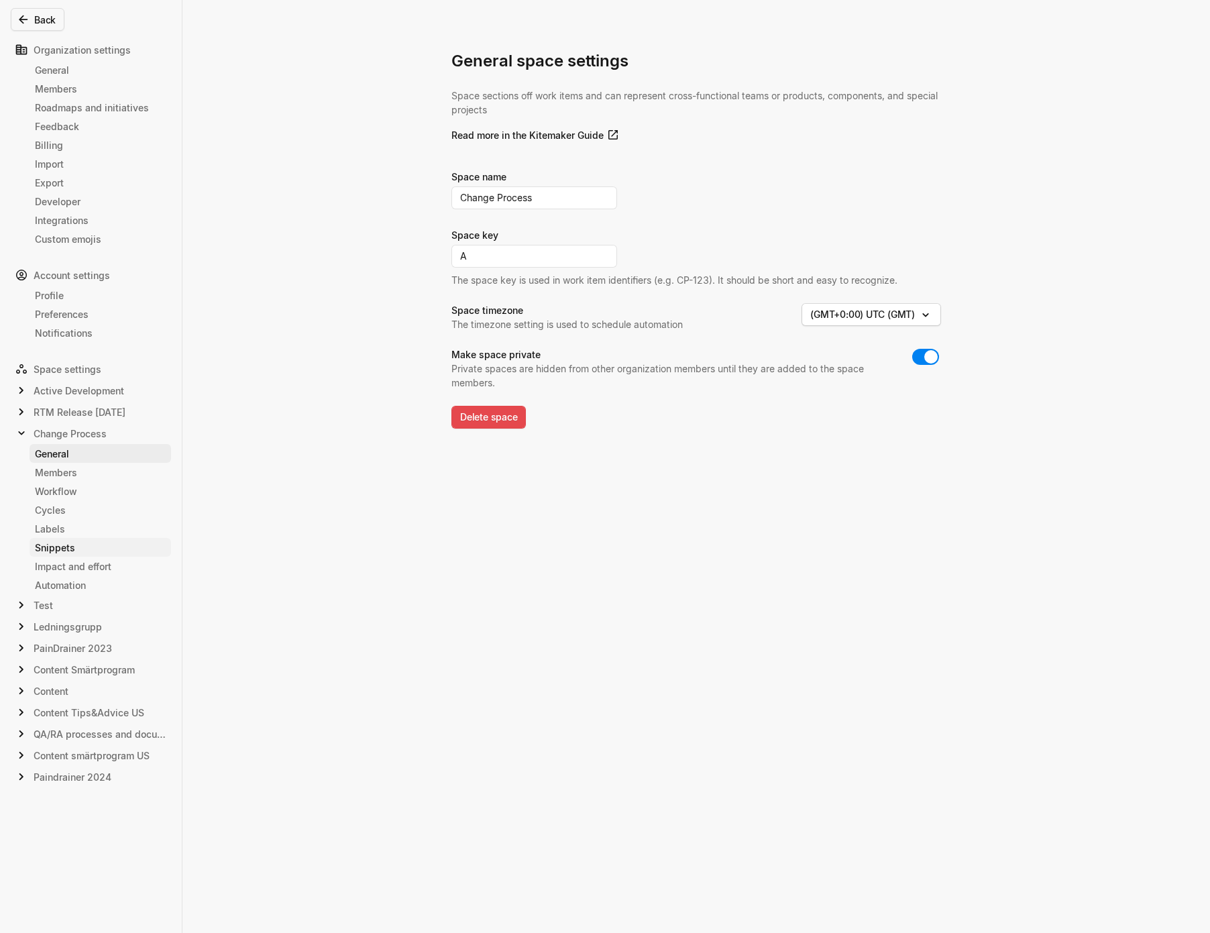
click at [77, 544] on div "Snippets" at bounding box center [100, 548] width 131 height 14
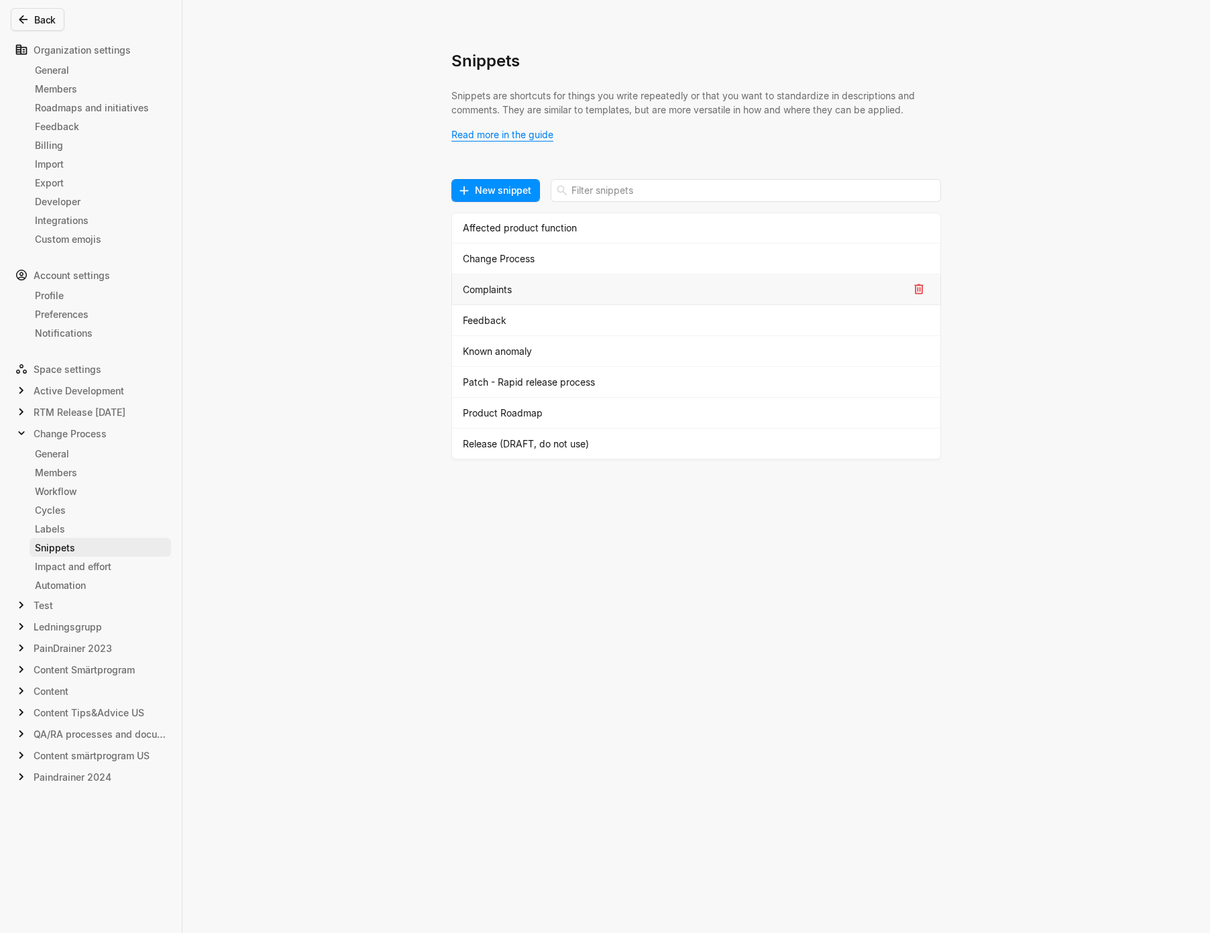
click at [515, 293] on div "Complaints" at bounding box center [685, 289] width 445 height 14
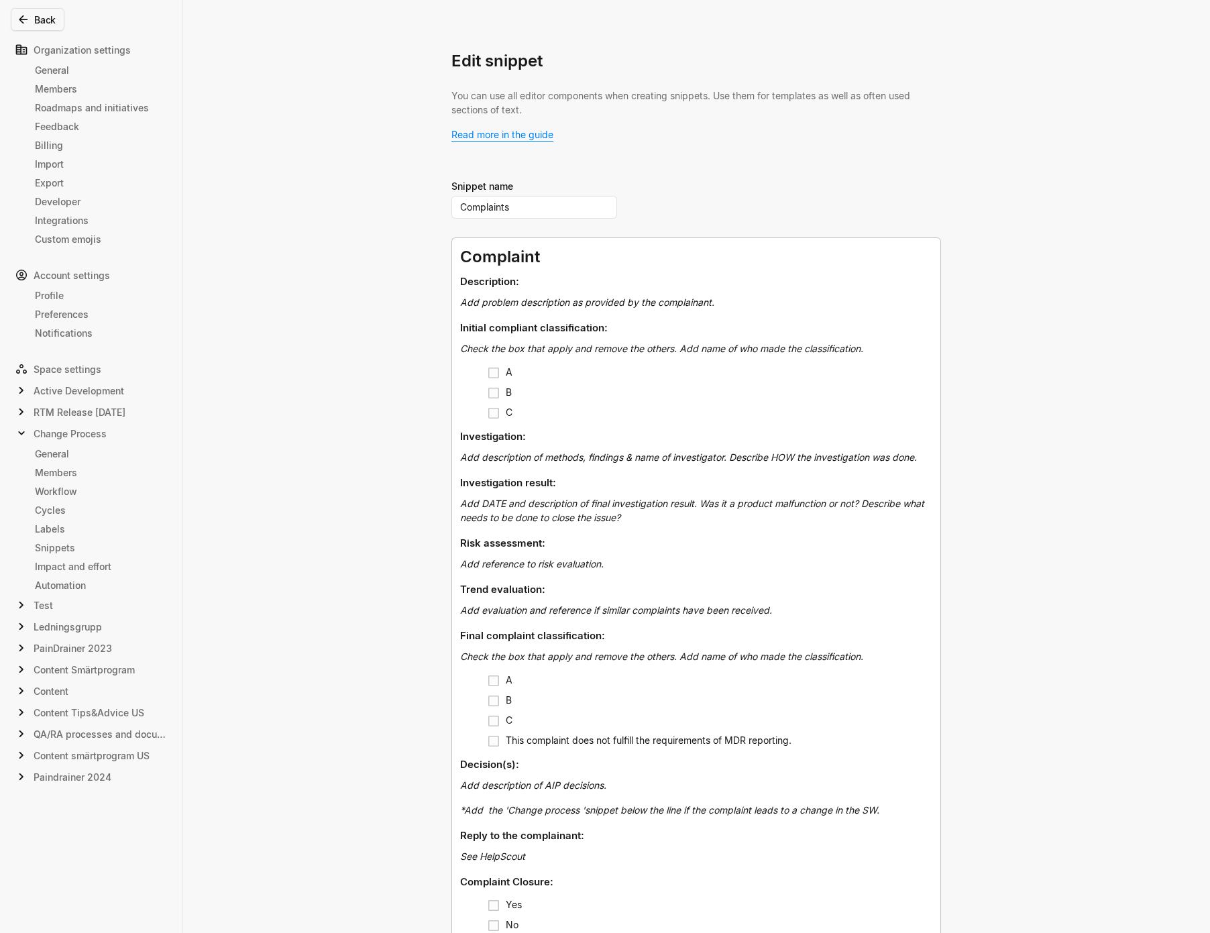
scroll to position [101, 0]
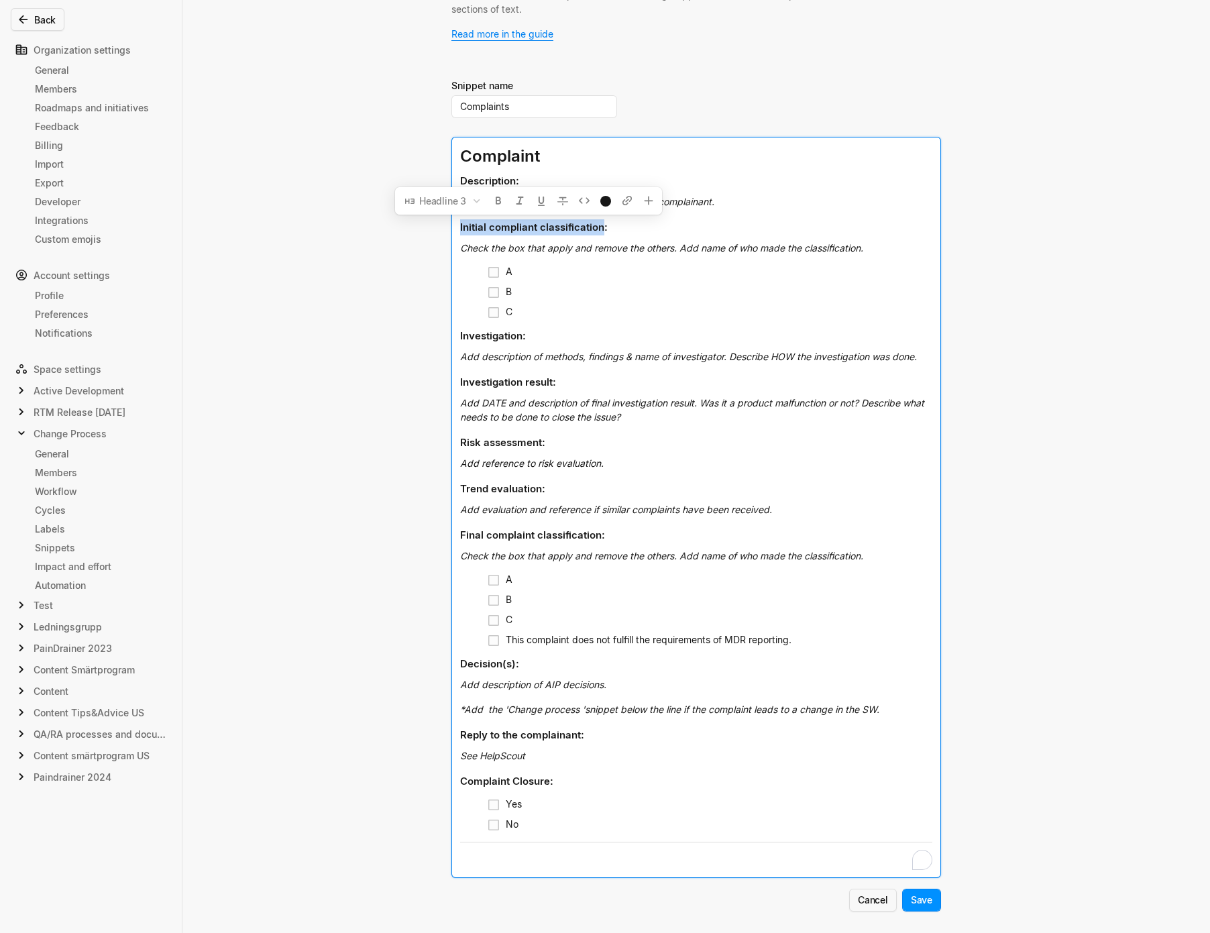
drag, startPoint x: 600, startPoint y: 228, endPoint x: 439, endPoint y: 222, distance: 161.1
click at [439, 222] on div "Edit snippet You can use all editor components when creating snippets. Use them…" at bounding box center [605, 466] width 1210 height 933
click at [1031, 345] on div "Edit snippet You can use all editor components when creating snippets. Use them…" at bounding box center [605, 466] width 1210 height 933
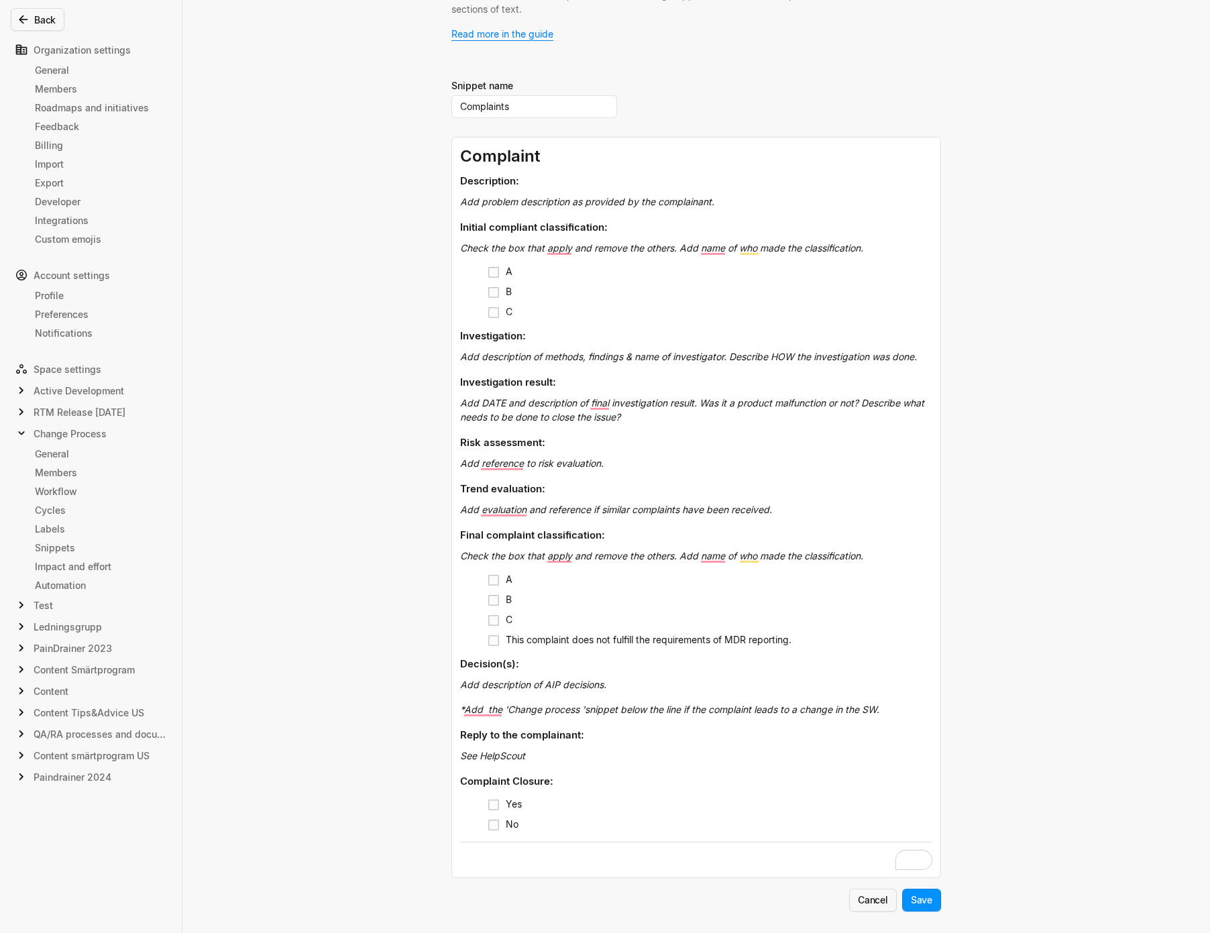
scroll to position [101, 0]
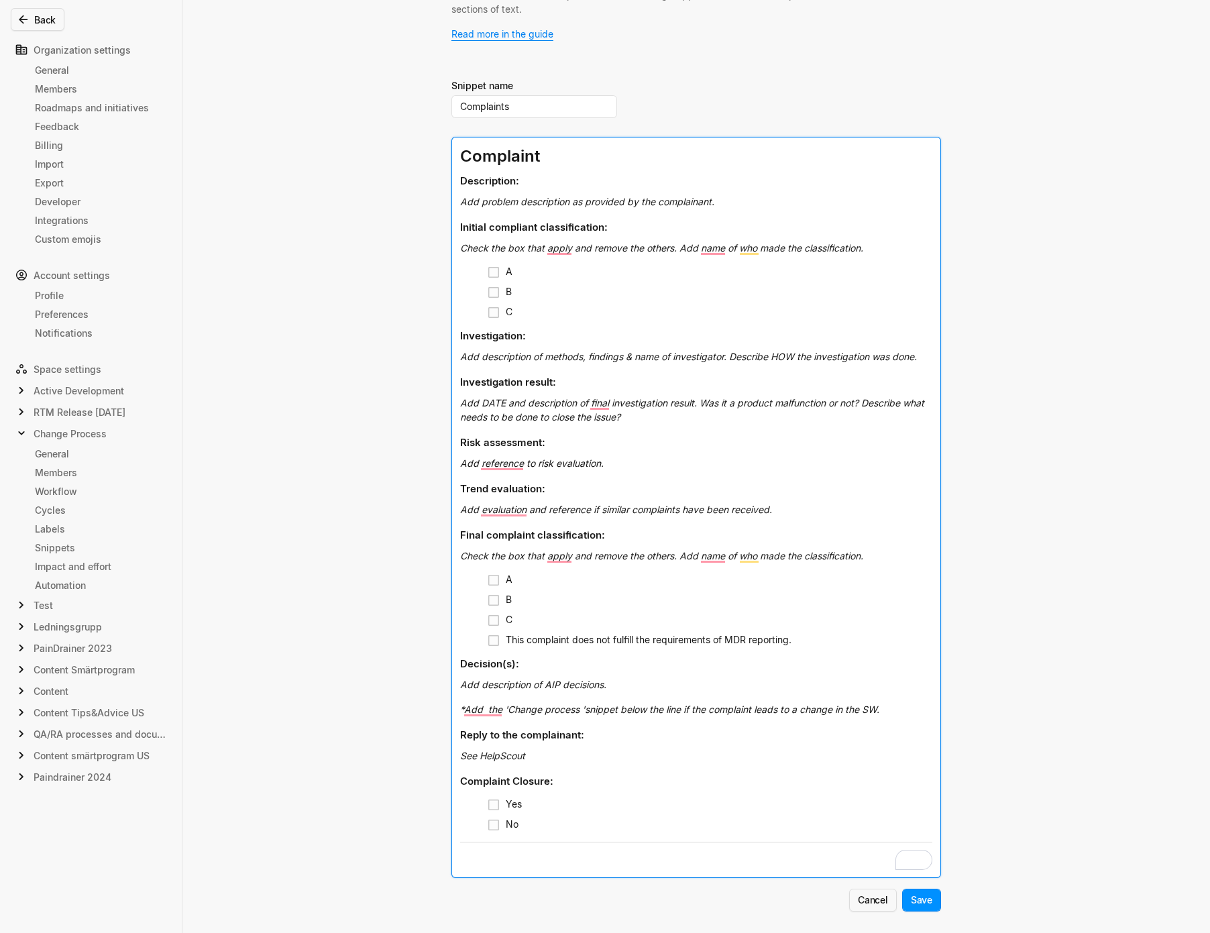
click at [628, 350] on div "Add description of methods, findings & name of investigator. Describe HOW the i…" at bounding box center [696, 359] width 472 height 19
click at [628, 352] on span "Add description of methods, findings & name of investigator. Describe HOW the i…" at bounding box center [688, 356] width 457 height 11
copy span "Add description of methods, findings & name of investigator. Describe HOW the i…"
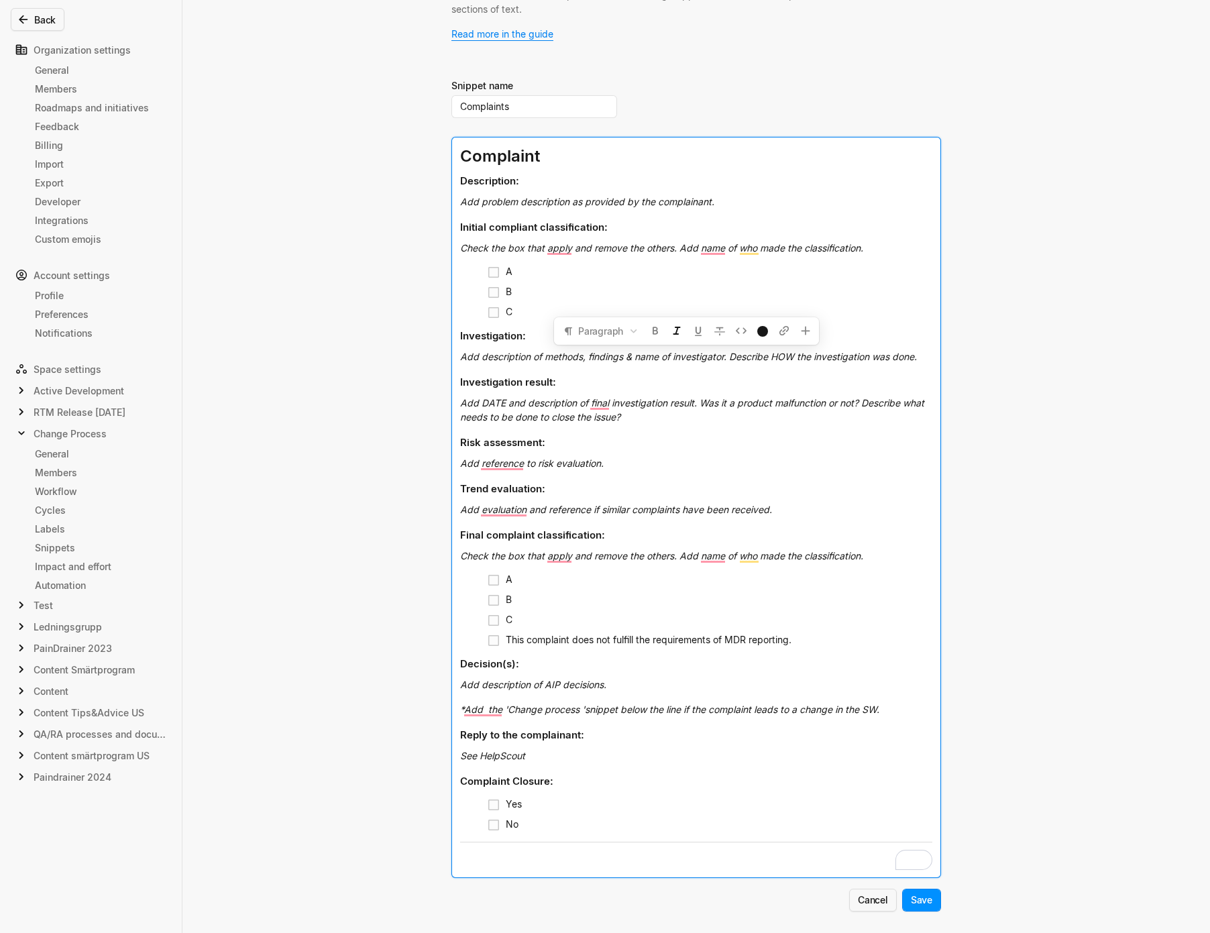
click at [973, 489] on div "Edit snippet You can use all editor components when creating snippets. Use them…" at bounding box center [605, 466] width 1210 height 933
click at [734, 464] on div "Add reference to risk evaluation." at bounding box center [696, 465] width 472 height 19
drag, startPoint x: 548, startPoint y: 382, endPoint x: 420, endPoint y: 388, distance: 128.3
click at [420, 388] on div "Edit snippet You can use all editor components when creating snippets. Use them…" at bounding box center [605, 466] width 1210 height 933
copy span "Investigation result"
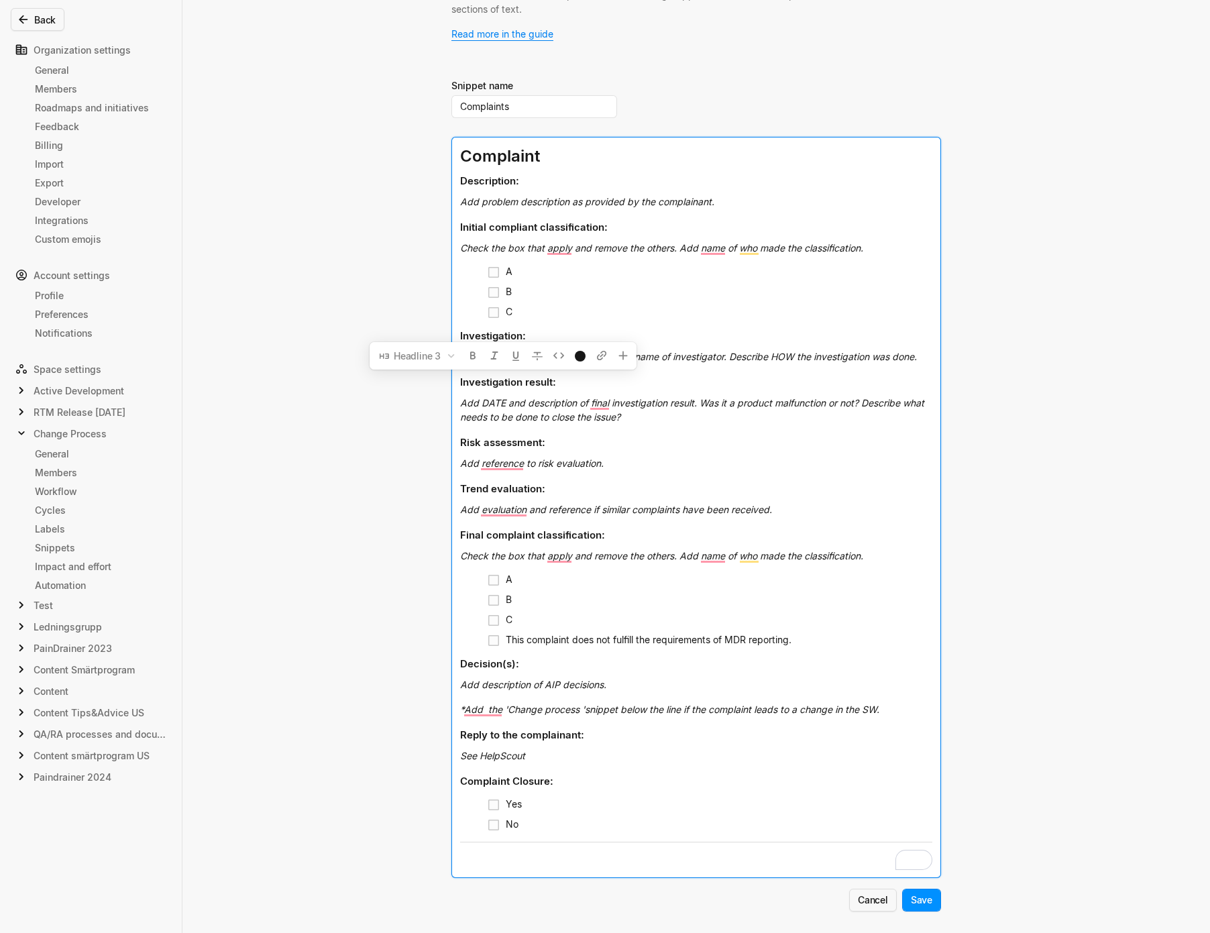
click at [874, 531] on h3 "Final complaint classification:" at bounding box center [696, 535] width 472 height 27
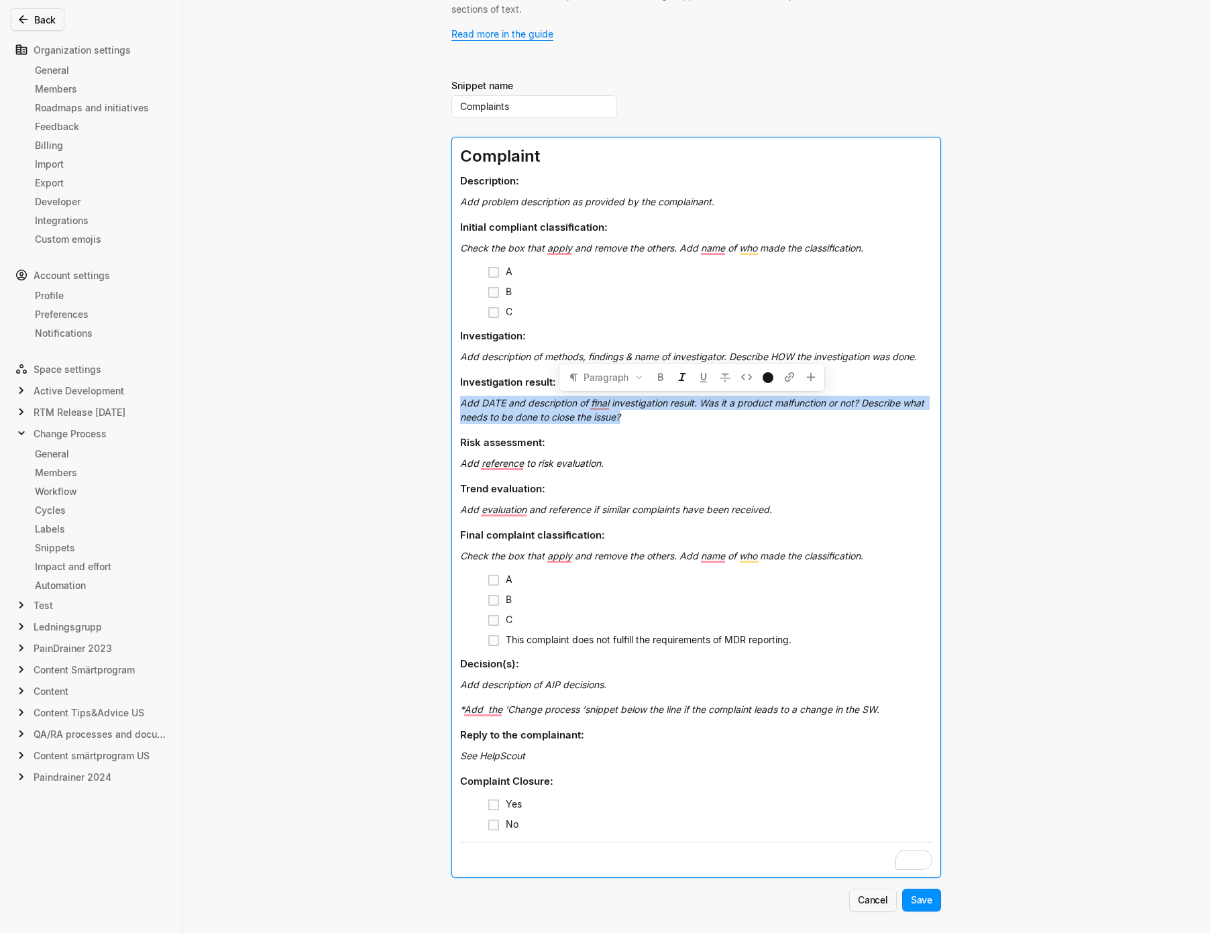
drag, startPoint x: 555, startPoint y: 409, endPoint x: 417, endPoint y: 397, distance: 138.7
click at [417, 397] on div "Edit snippet You can use all editor components when creating snippets. Use them…" at bounding box center [605, 466] width 1210 height 933
copy span "Add DATE and description of final investigation result. Was it a product malfun…"
click at [878, 491] on h3 "Trend evaluation:" at bounding box center [696, 489] width 472 height 27
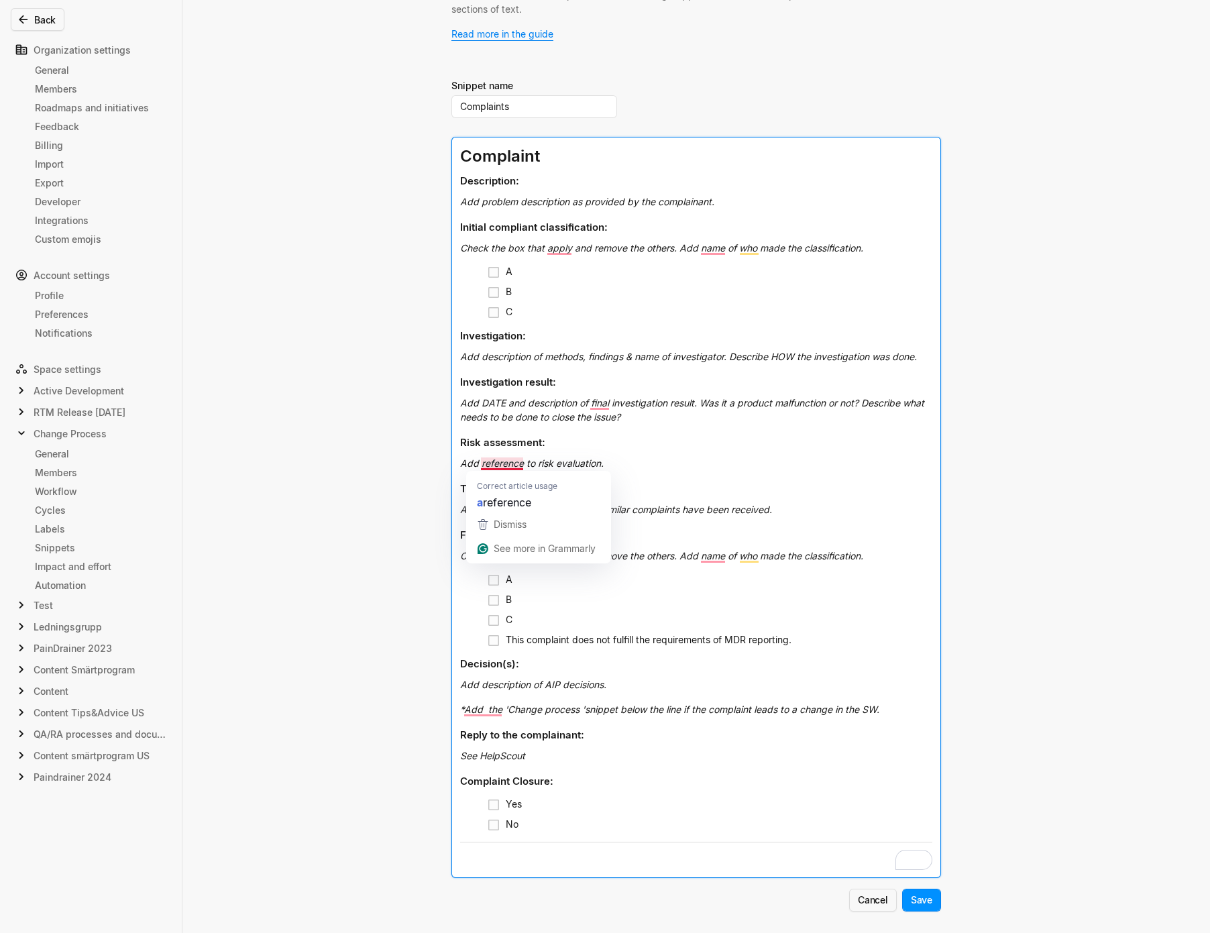
click at [677, 469] on div "Add reference to risk evaluation." at bounding box center [696, 465] width 472 height 19
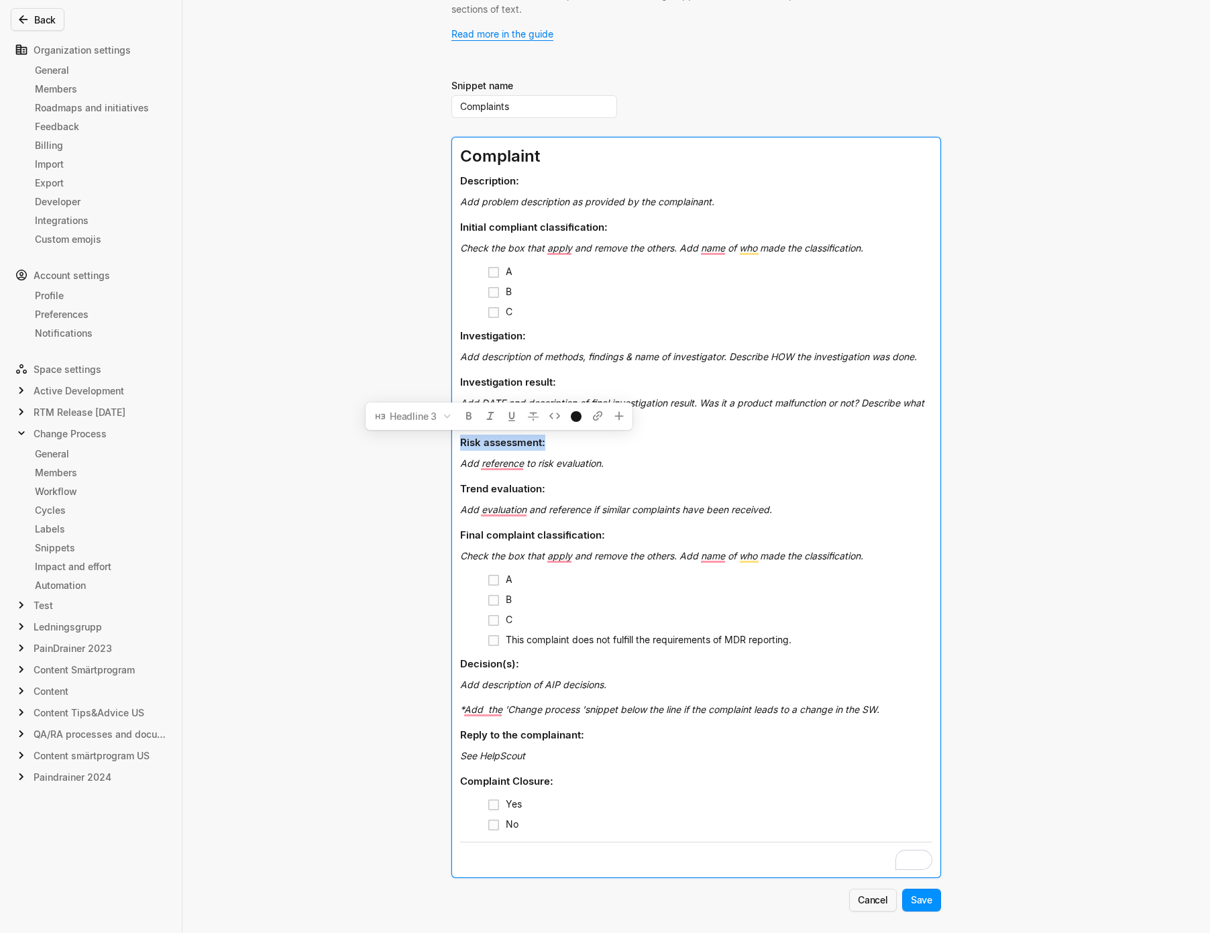
drag, startPoint x: 545, startPoint y: 444, endPoint x: 548, endPoint y: 455, distance: 11.9
click at [440, 435] on div "Edit snippet You can use all editor components when creating snippets. Use them…" at bounding box center [605, 466] width 1210 height 933
click at [547, 456] on div "Add reference to risk evaluation." at bounding box center [696, 465] width 472 height 19
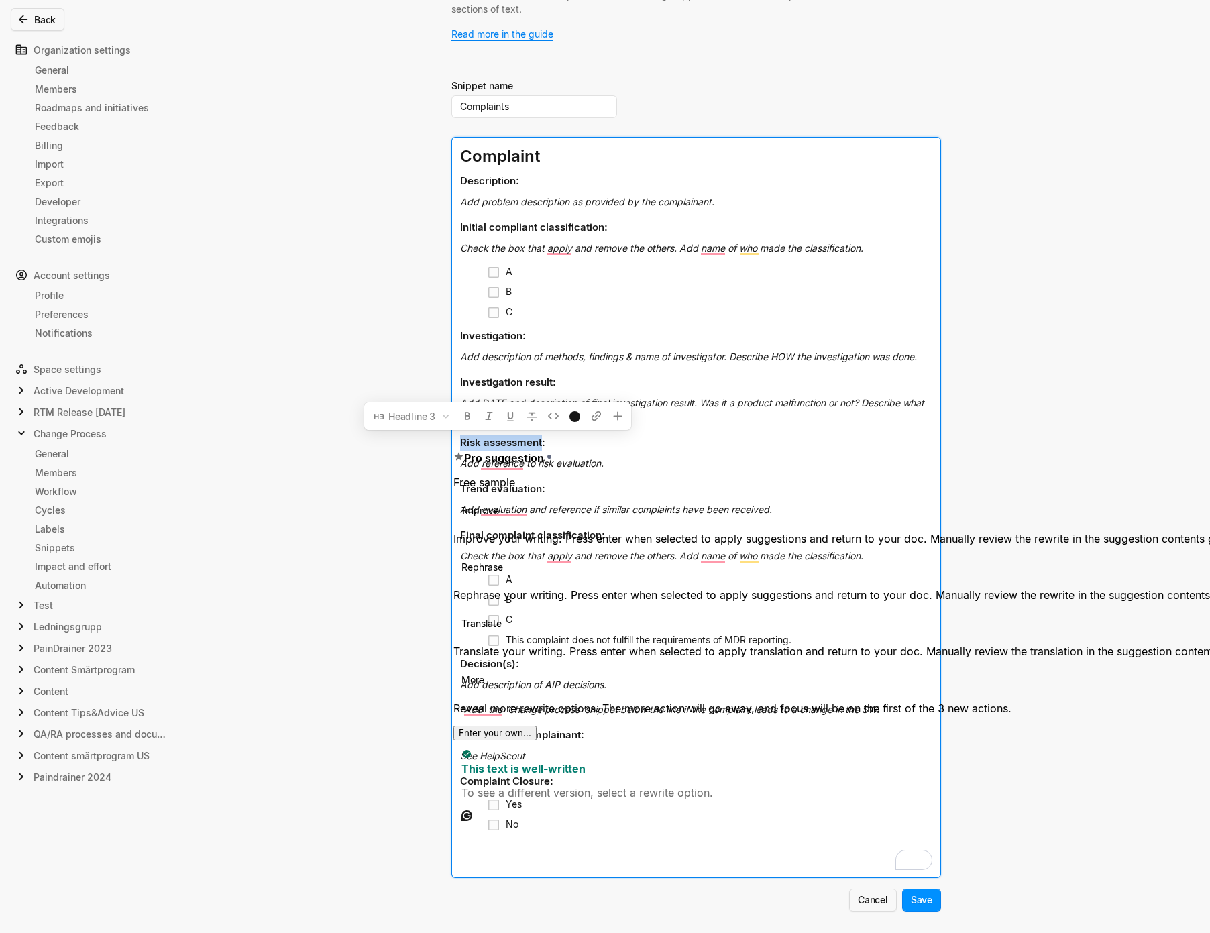
drag, startPoint x: 537, startPoint y: 441, endPoint x: 458, endPoint y: 442, distance: 79.2
click at [460, 442] on span "Risk assessment:" at bounding box center [502, 442] width 85 height 13
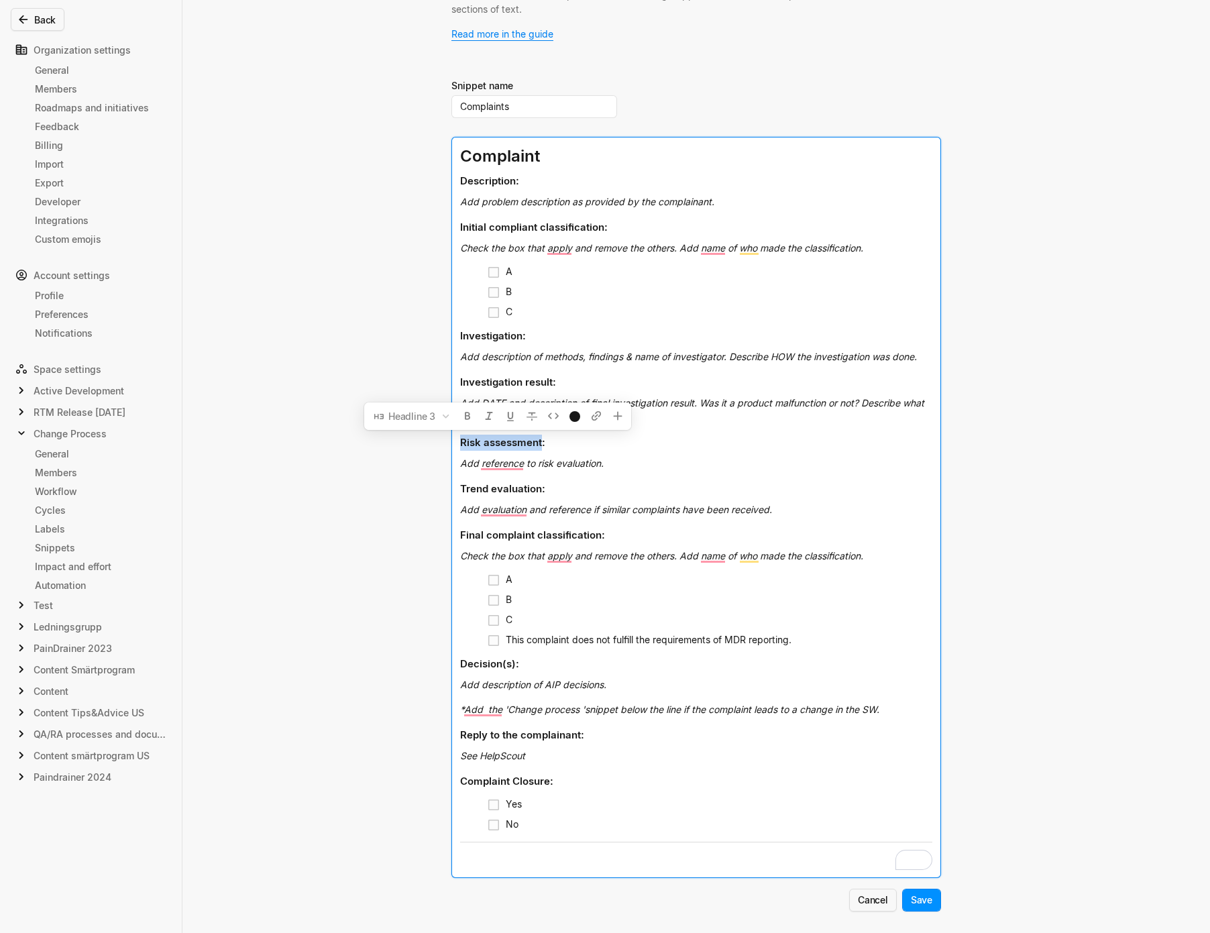
copy span "Risk assessment"
click at [651, 461] on div "Add reference to risk evaluation." at bounding box center [696, 465] width 472 height 19
drag, startPoint x: 584, startPoint y: 465, endPoint x: 443, endPoint y: 460, distance: 141.0
click at [443, 460] on div "Back Organization settings General Members Roadmaps and initiatives Feedback Bi…" at bounding box center [605, 466] width 1210 height 933
copy span "Add reference to risk evaluation."
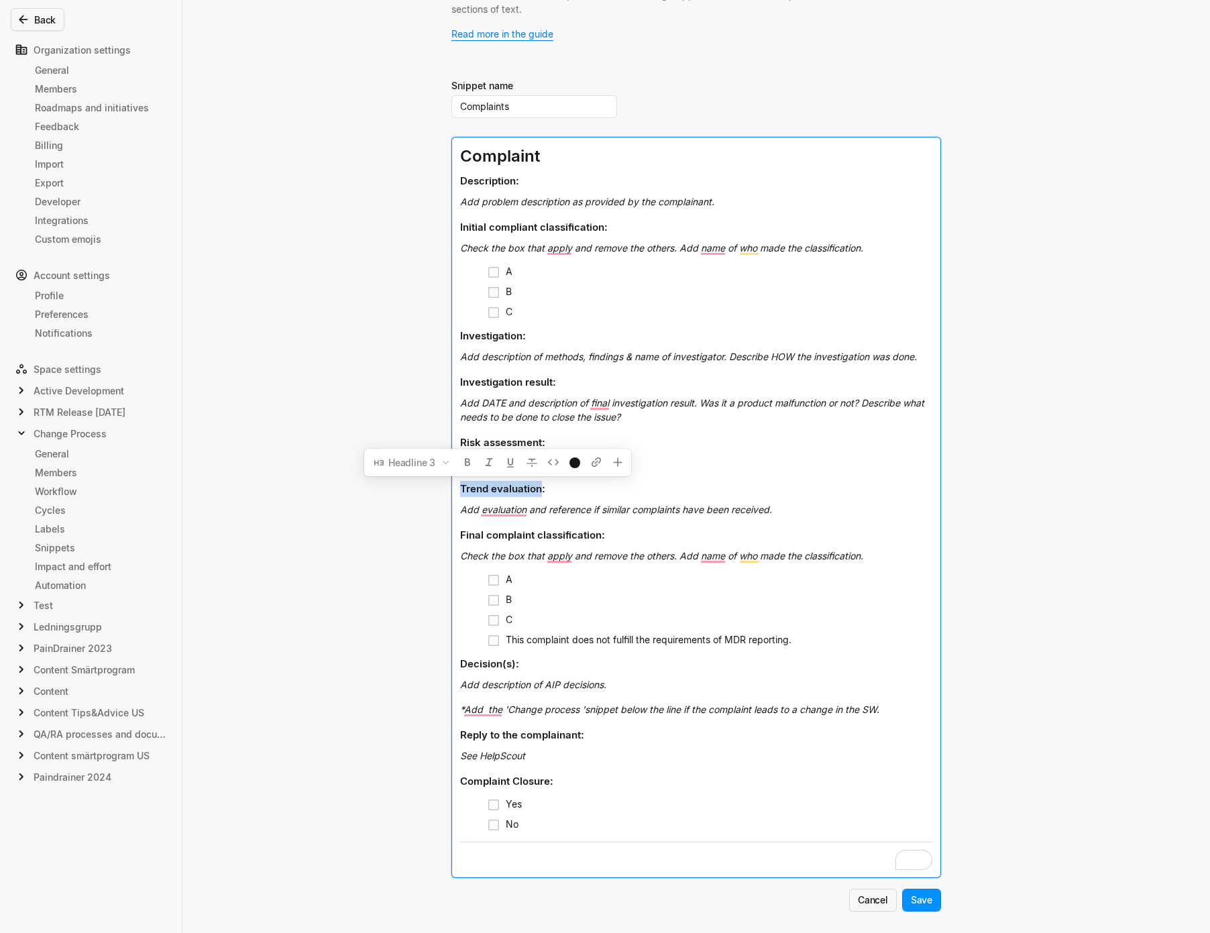
drag, startPoint x: 537, startPoint y: 490, endPoint x: 439, endPoint y: 484, distance: 98.2
click at [439, 484] on div "Edit snippet You can use all editor components when creating snippets. Use them…" at bounding box center [605, 466] width 1210 height 933
copy span "Trend evaluation"
drag, startPoint x: 770, startPoint y: 511, endPoint x: 443, endPoint y: 513, distance: 327.4
click at [443, 513] on div "Back Organization settings General Members Roadmaps and initiatives Feedback Bi…" at bounding box center [605, 466] width 1210 height 933
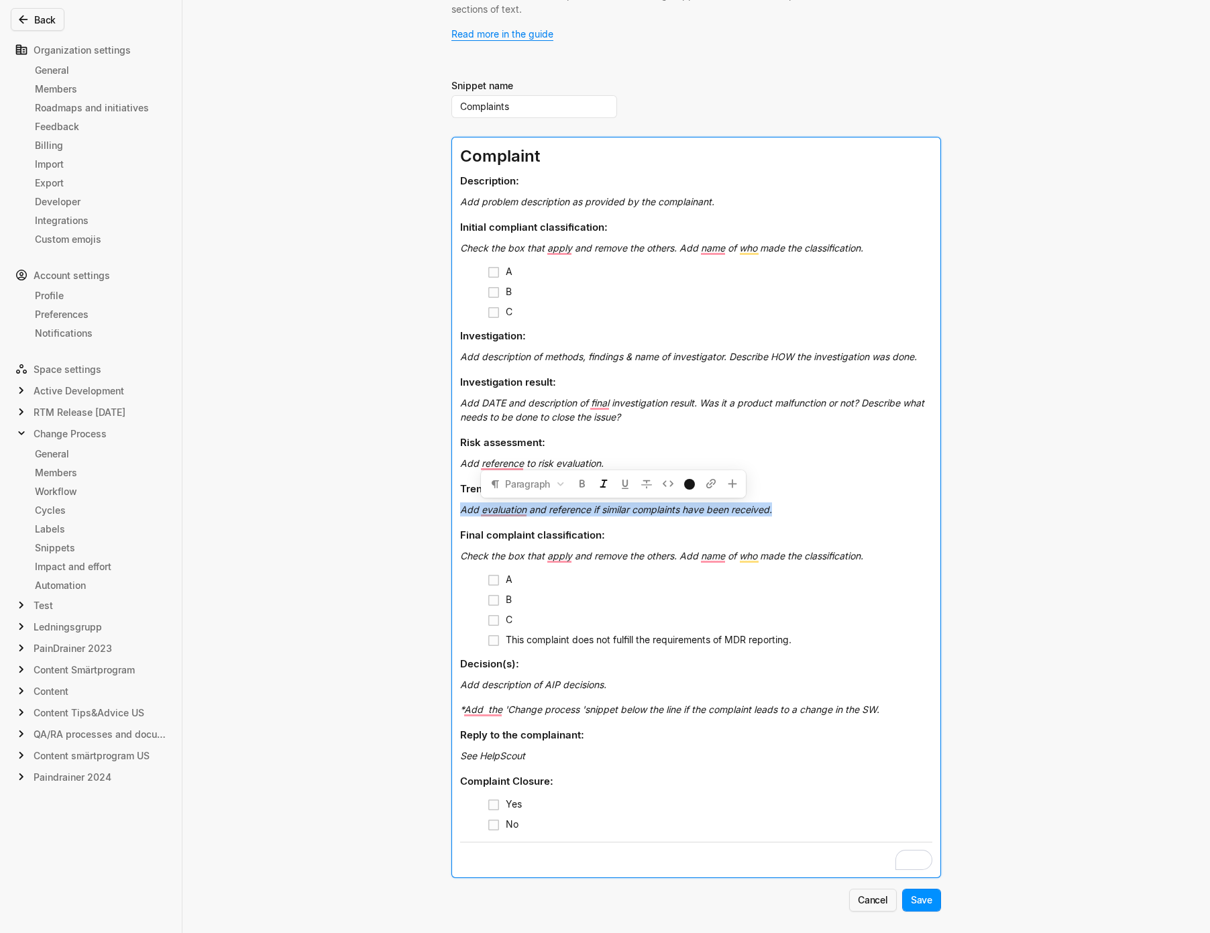
copy span "Add evaluation and reference if similar complaints have been received."
click at [1006, 735] on div "Edit snippet You can use all editor components when creating snippets. Use them…" at bounding box center [605, 466] width 1210 height 933
drag, startPoint x: 594, startPoint y: 537, endPoint x: 431, endPoint y: 531, distance: 163.2
click at [431, 531] on div "Edit snippet You can use all editor components when creating snippets. Use them…" at bounding box center [605, 466] width 1210 height 933
copy span "Final complaint classification"
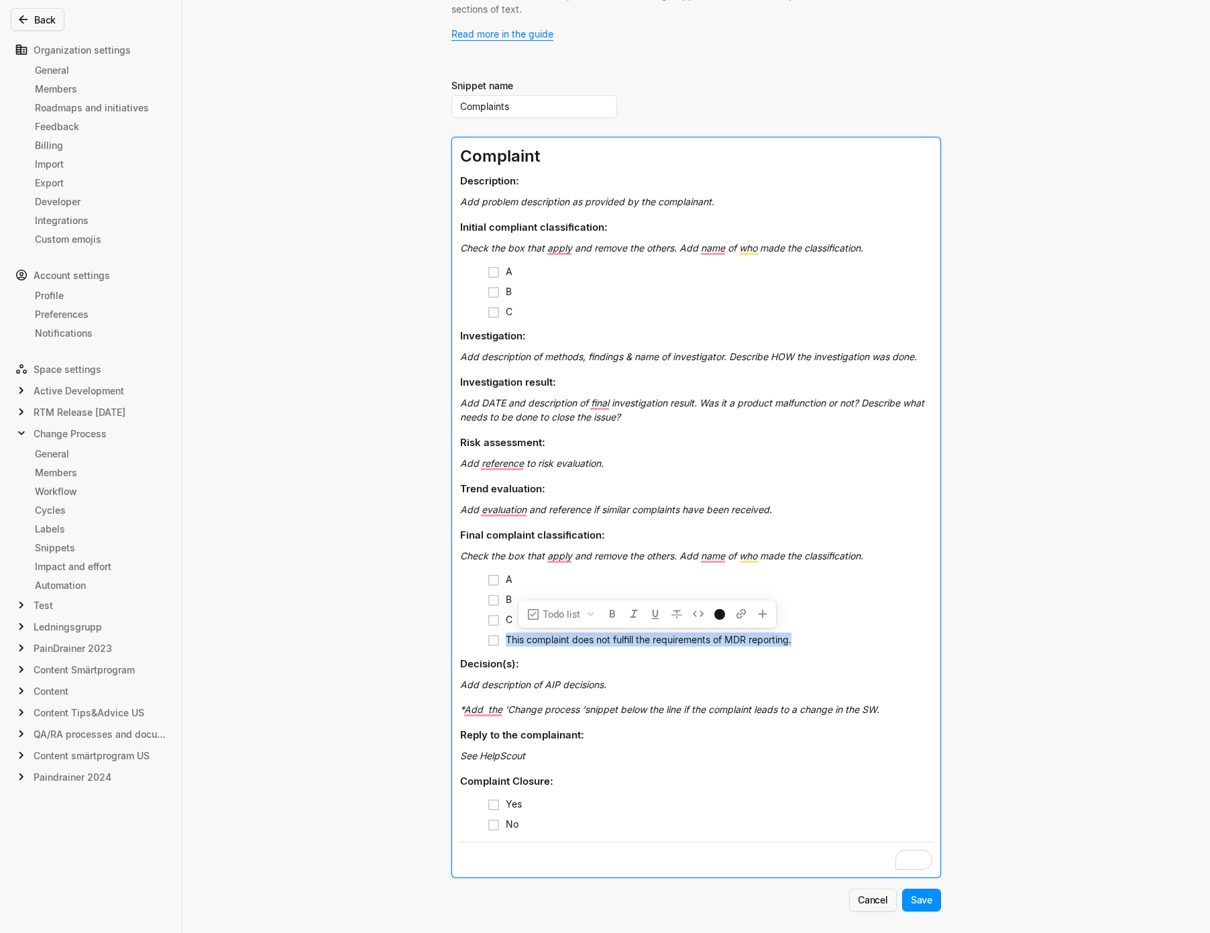
drag, startPoint x: 792, startPoint y: 640, endPoint x: 496, endPoint y: 639, distance: 295.8
click at [496, 639] on li "This complaint does not fulfill the requirements of MDR reporting." at bounding box center [709, 641] width 445 height 20
copy span "This complaint does not fulfill the requirements of MDR reporting."
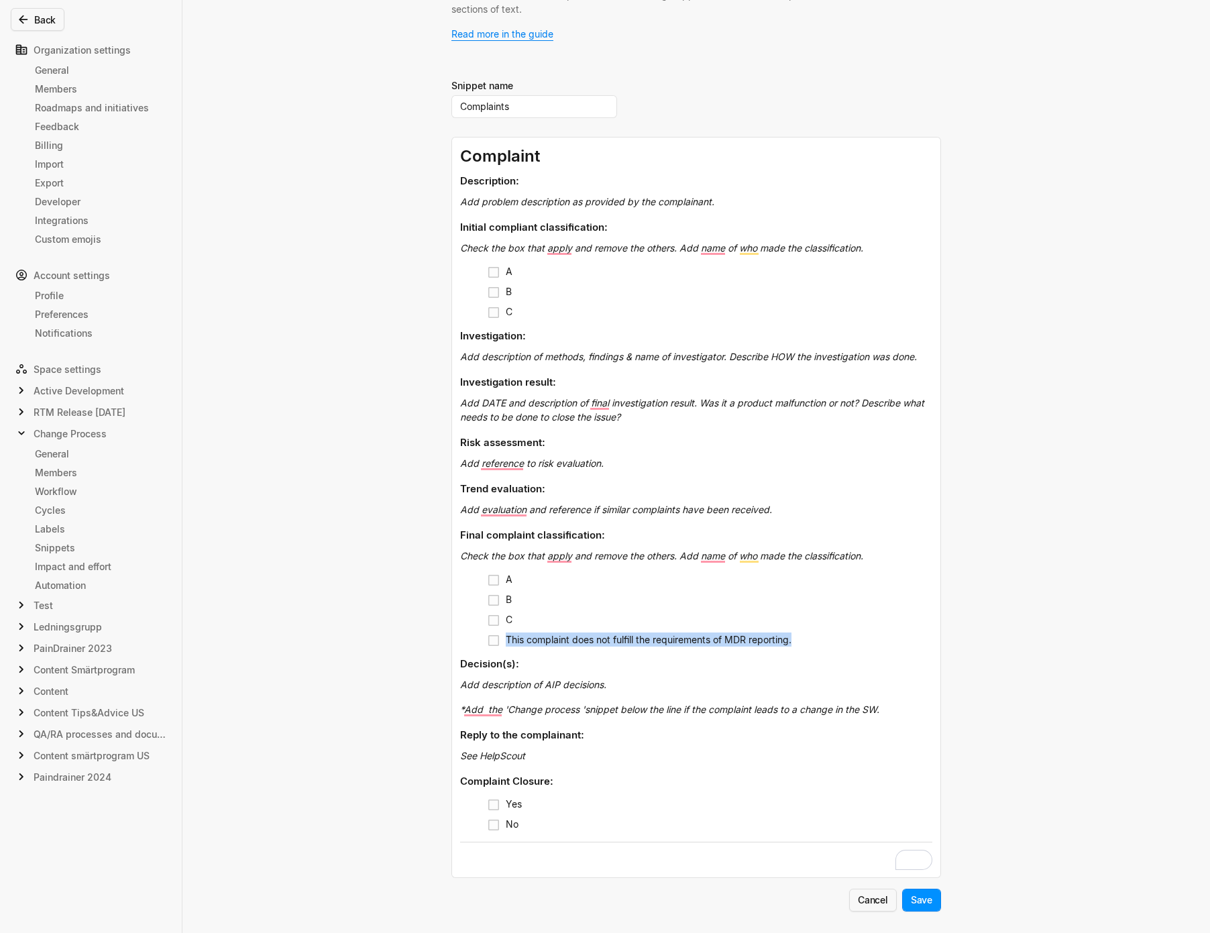
click at [1000, 632] on div "Edit snippet You can use all editor components when creating snippets. Use them…" at bounding box center [605, 466] width 1210 height 933
